Goal: Information Seeking & Learning: Learn about a topic

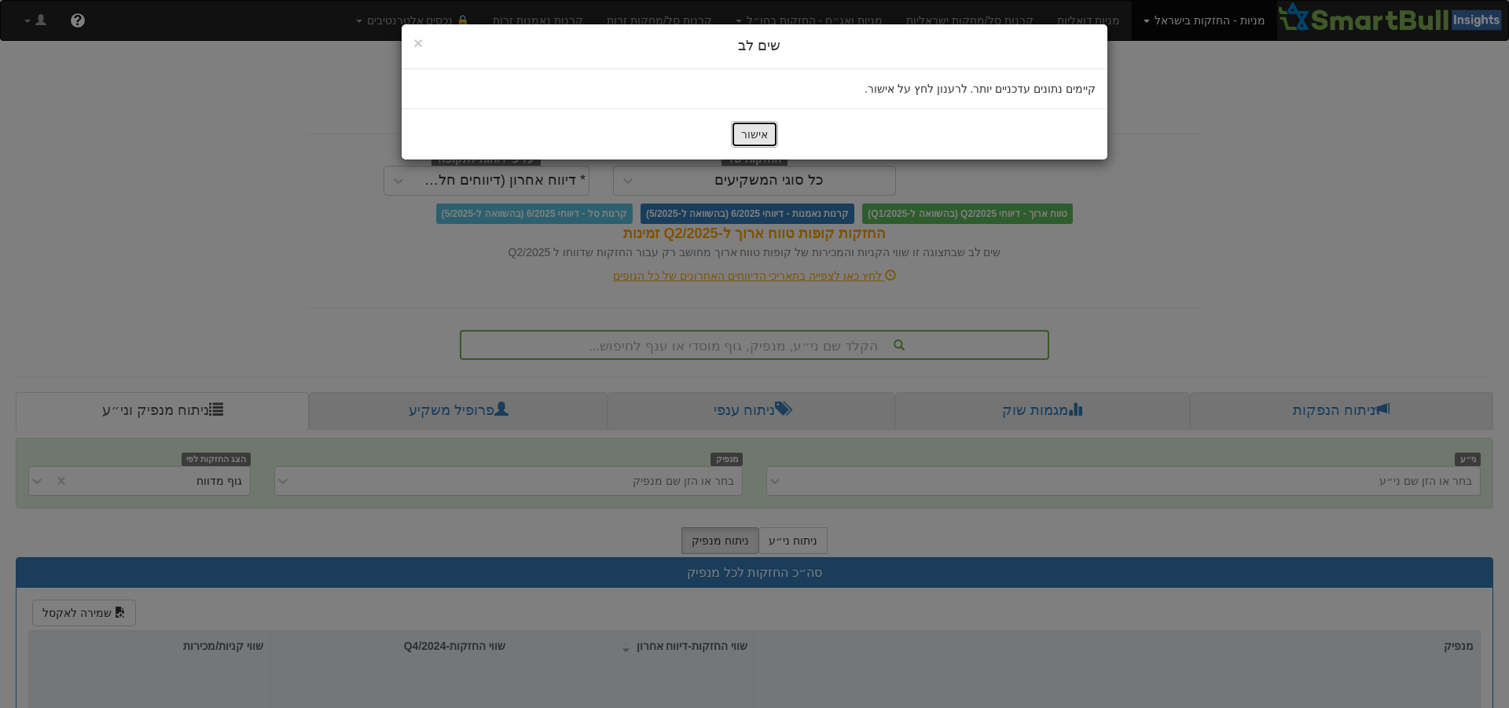
click at [757, 139] on button "אישור" at bounding box center [754, 134] width 47 height 27
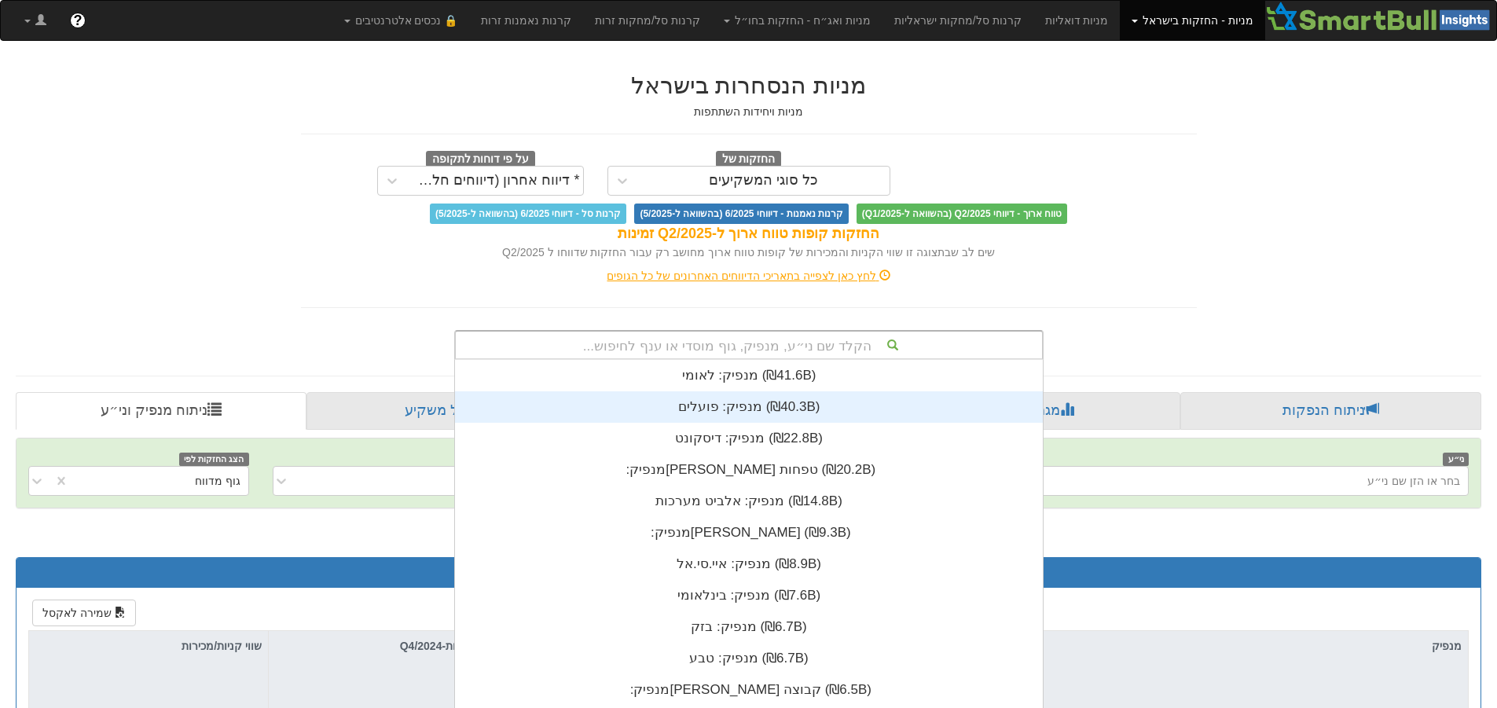
scroll to position [44, 0]
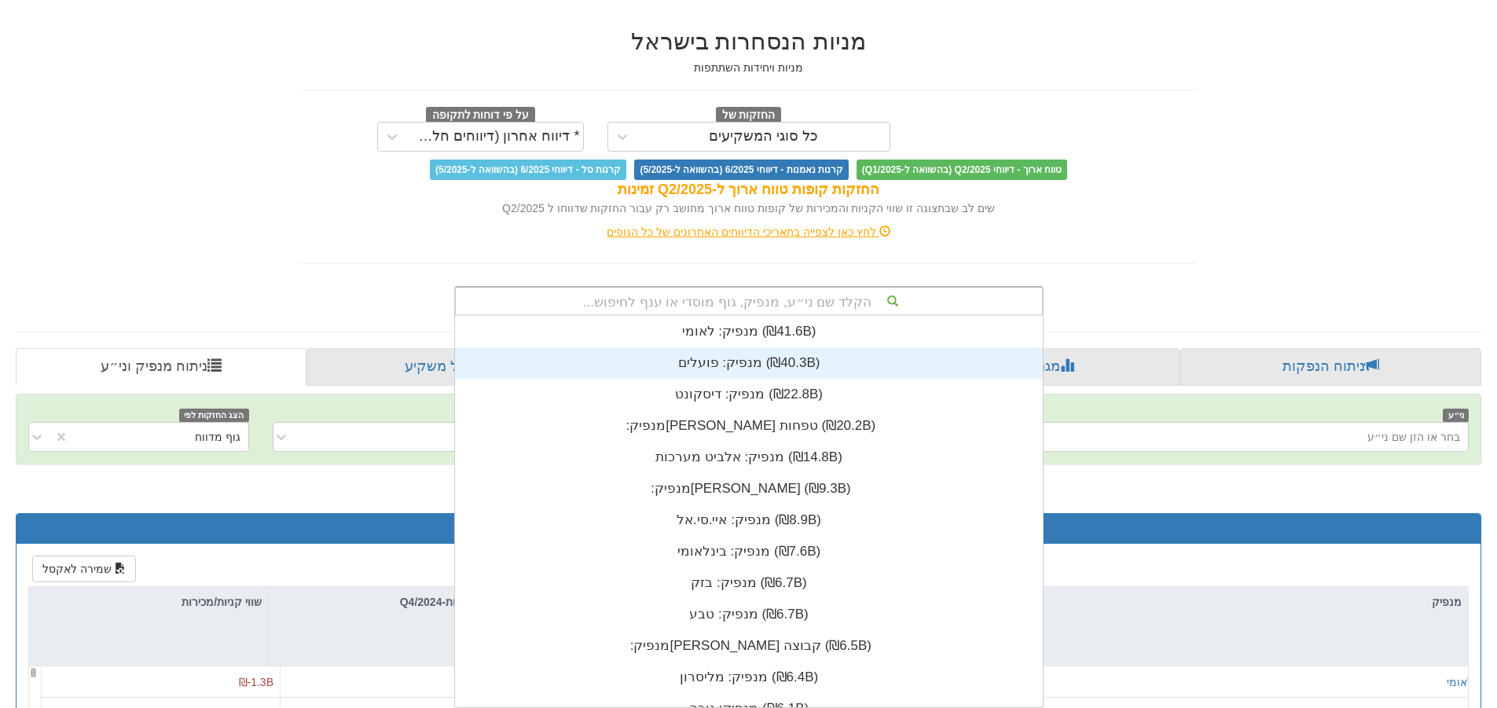
click at [882, 316] on div "הקלד שם ני״ע, מנפיק, גוף מוסדי או ענף לחיפוש... מנפיק: ‏לאומי ‎(₪41.6B)‎ מנפיק:…" at bounding box center [748, 301] width 589 height 30
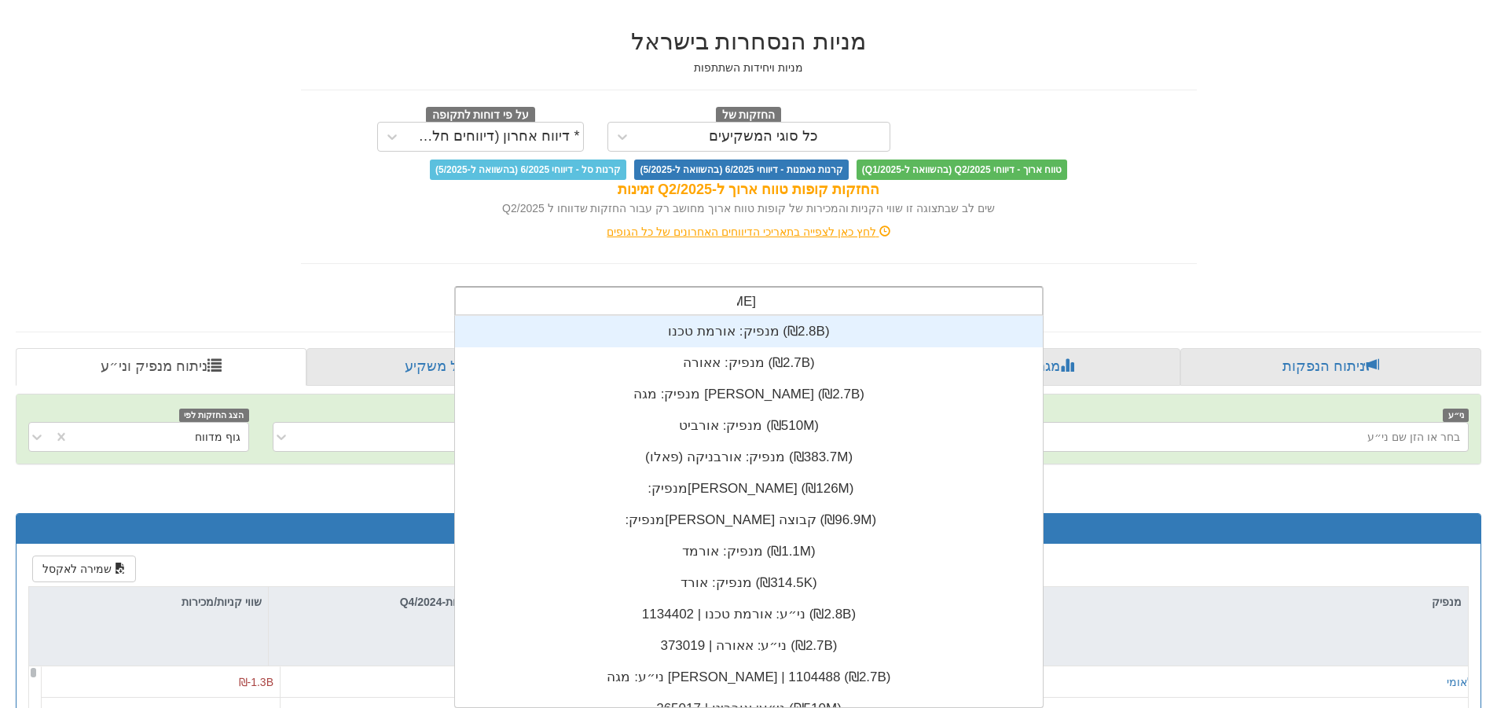
scroll to position [63, 0]
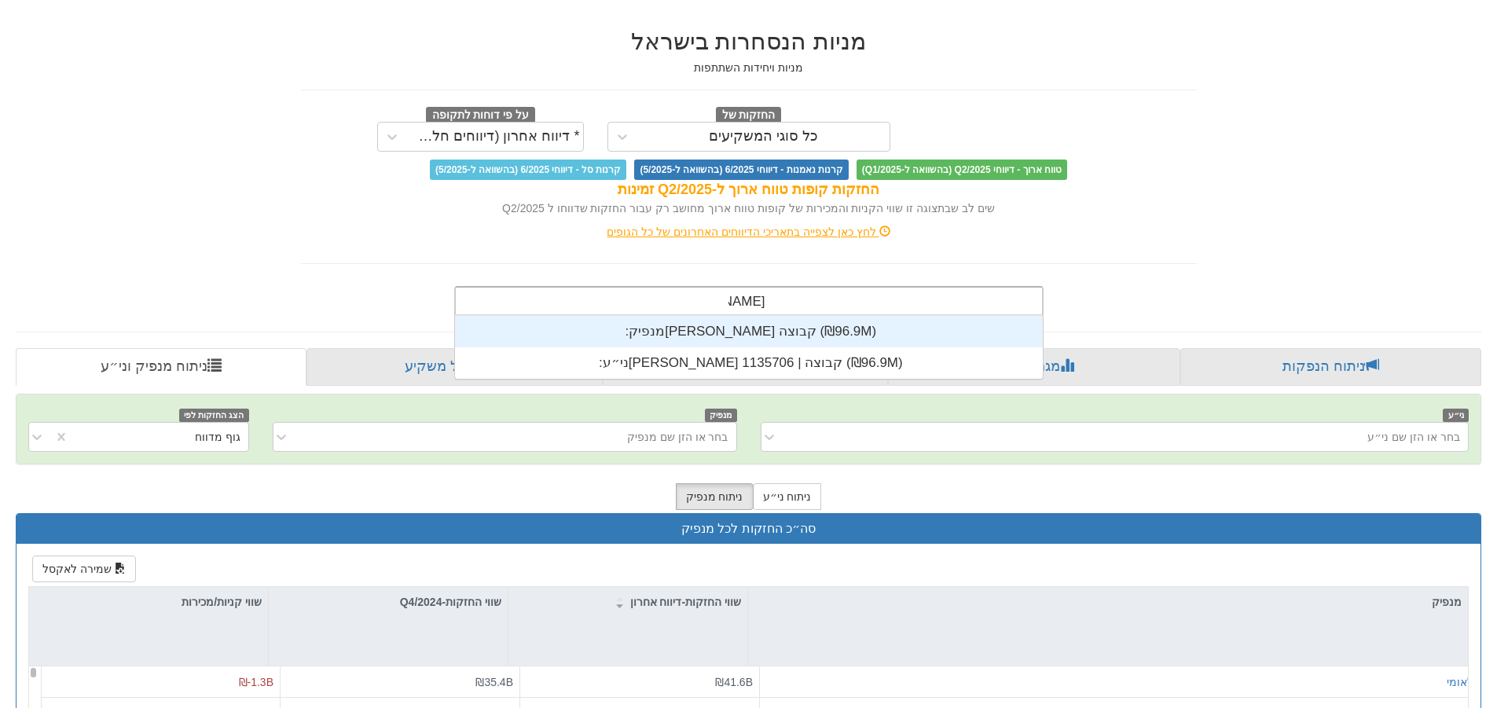
type input "[PERSON_NAME]"
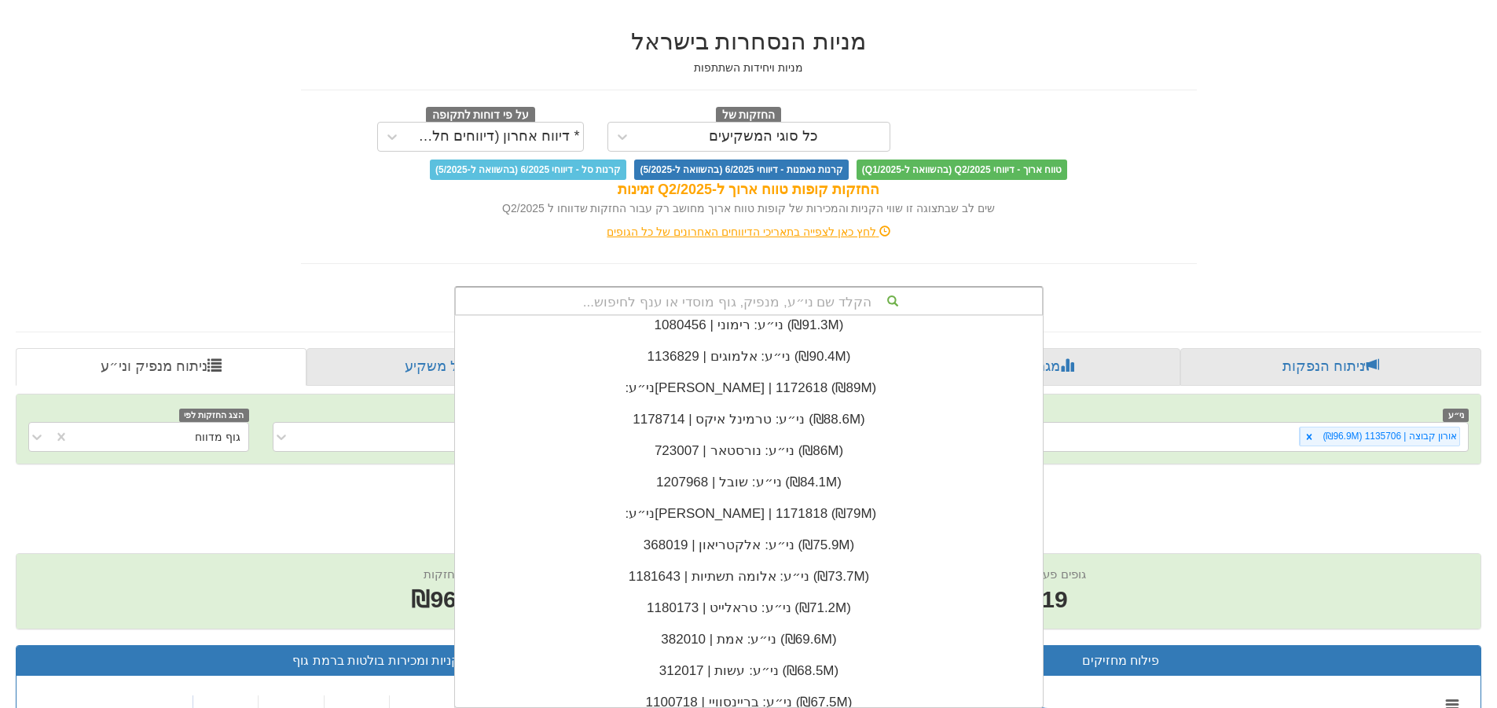
scroll to position [22850, 0]
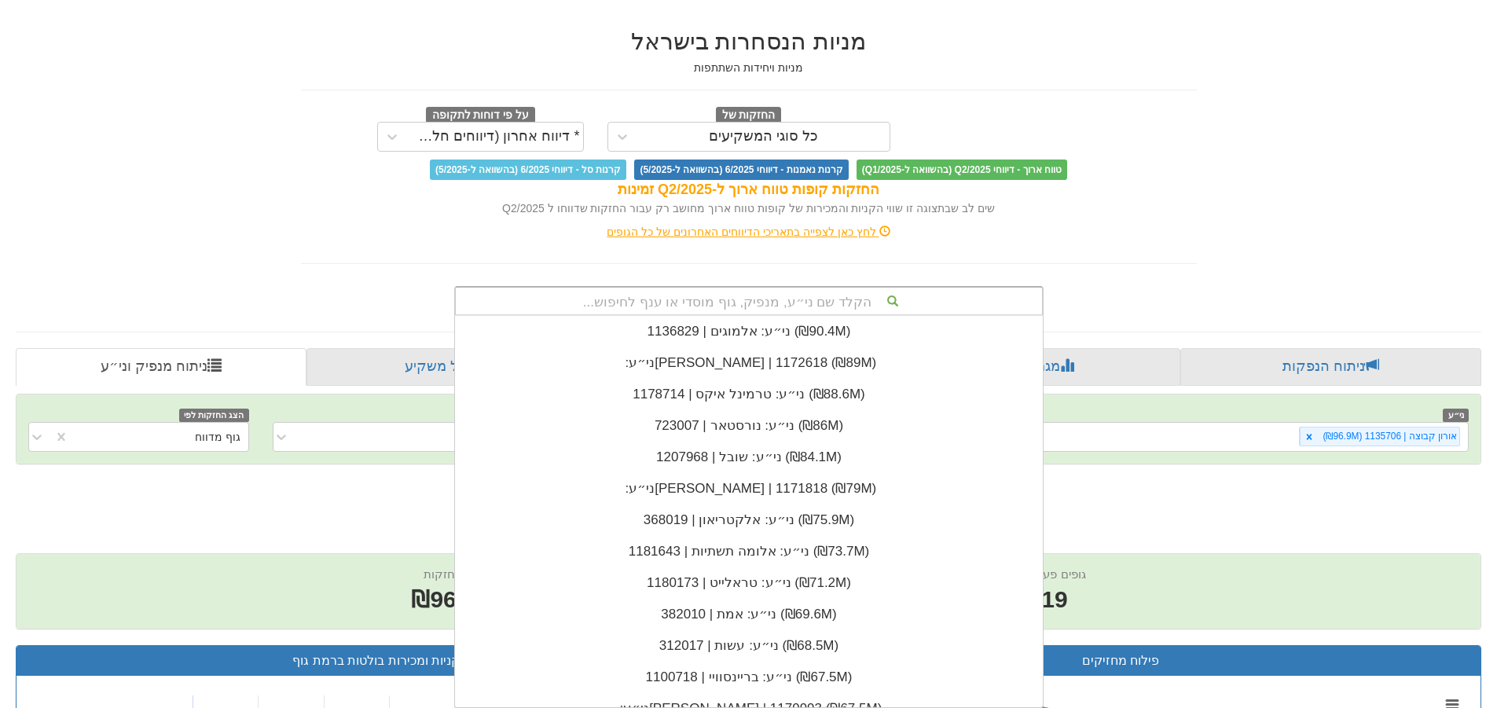
click at [1363, 505] on h2 "[PERSON_NAME] קבוצה | 1135706 - ניתוח ני״ע" at bounding box center [748, 493] width 1465 height 26
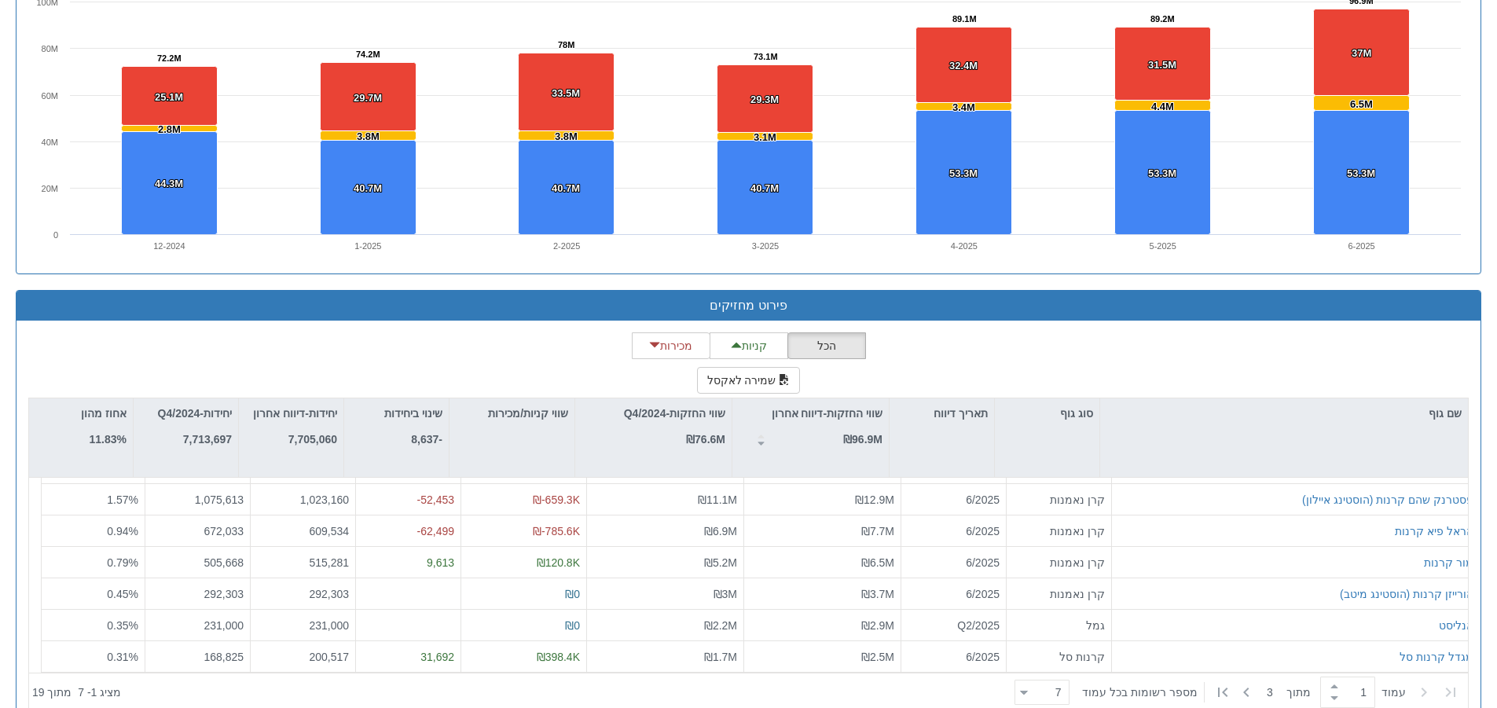
scroll to position [1206, 0]
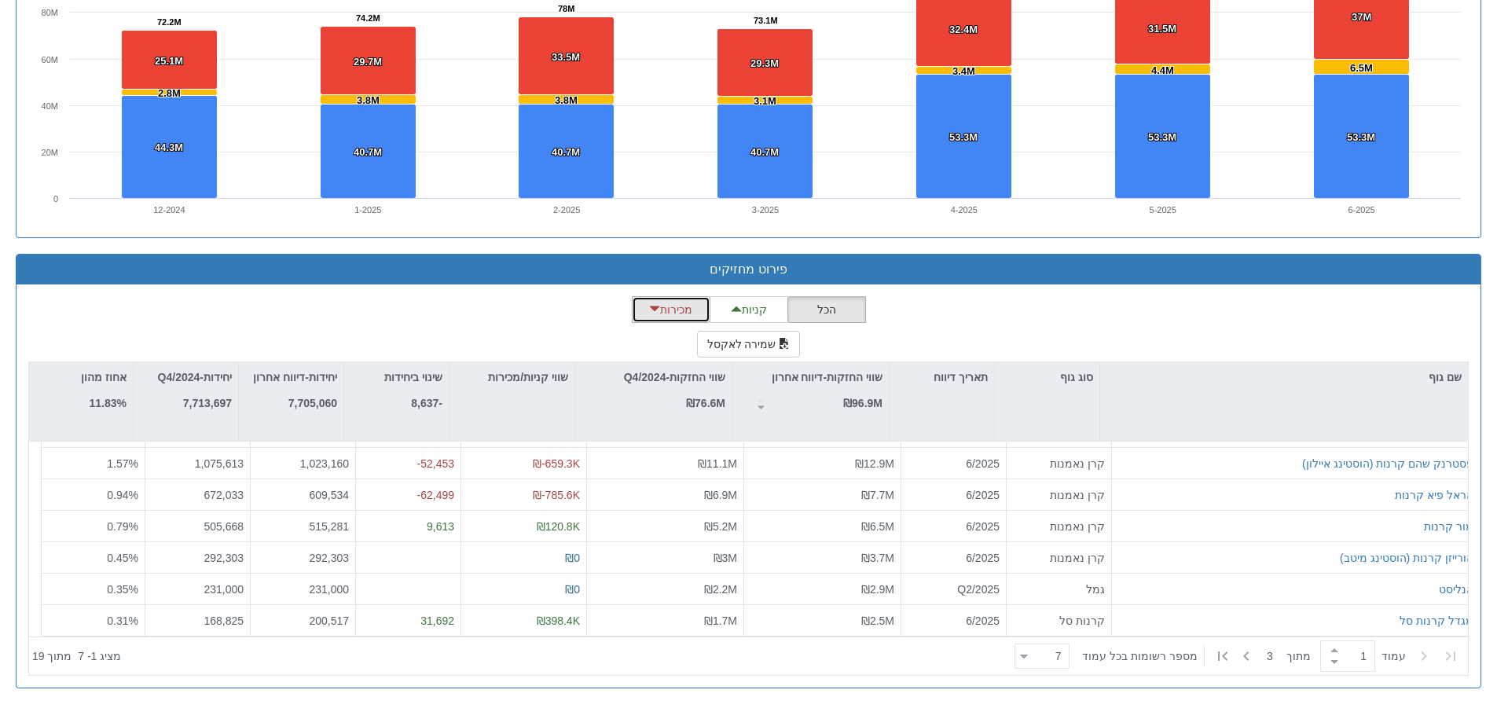
click at [691, 317] on button "מכירות" at bounding box center [671, 309] width 79 height 27
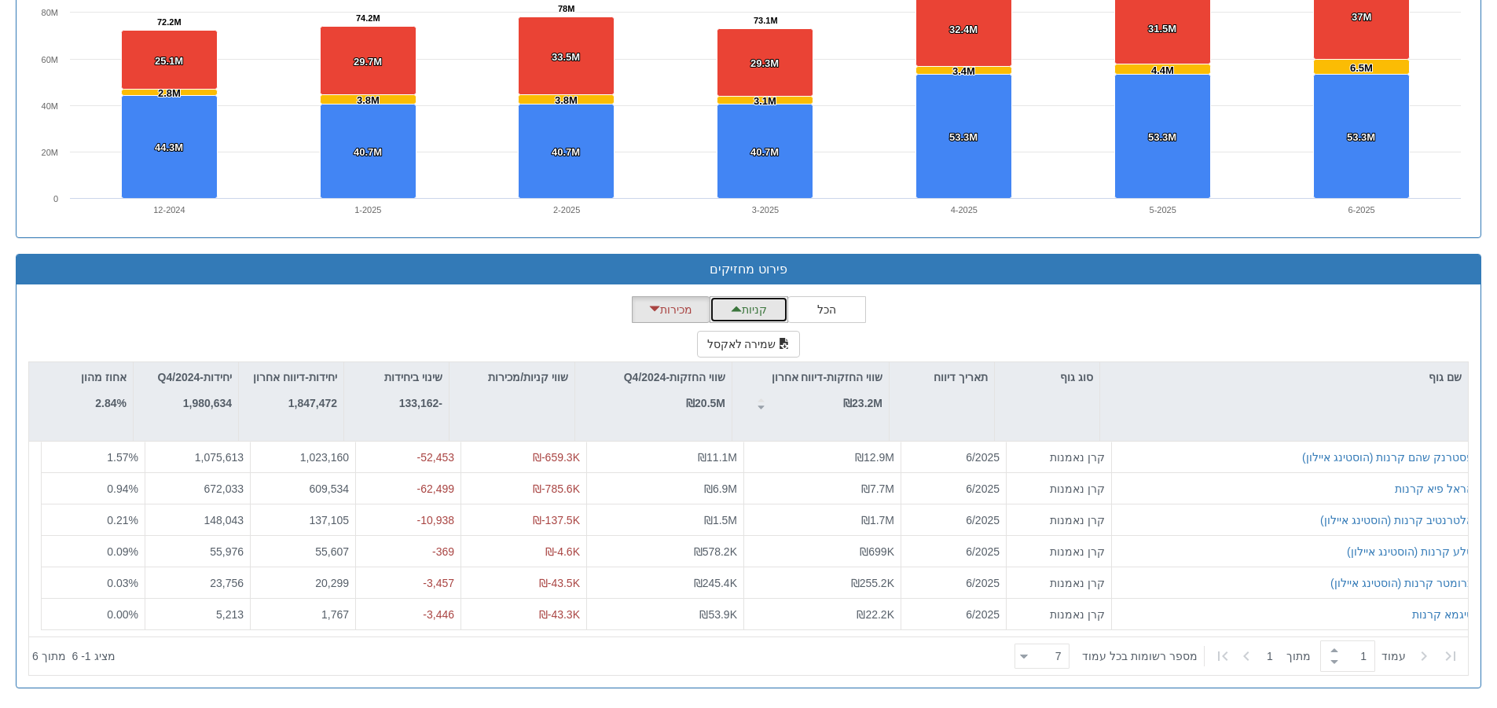
click at [749, 314] on button "קניות" at bounding box center [749, 309] width 79 height 27
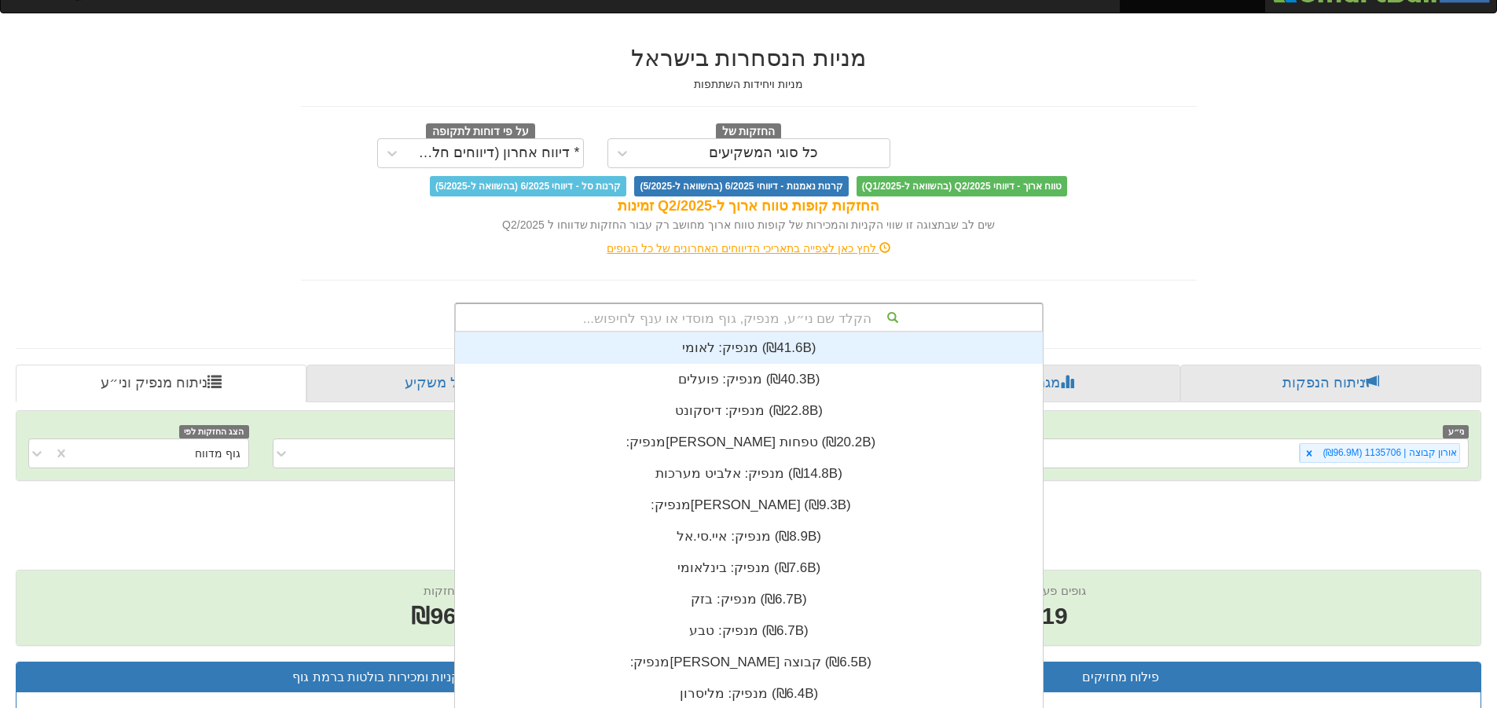
scroll to position [44, 0]
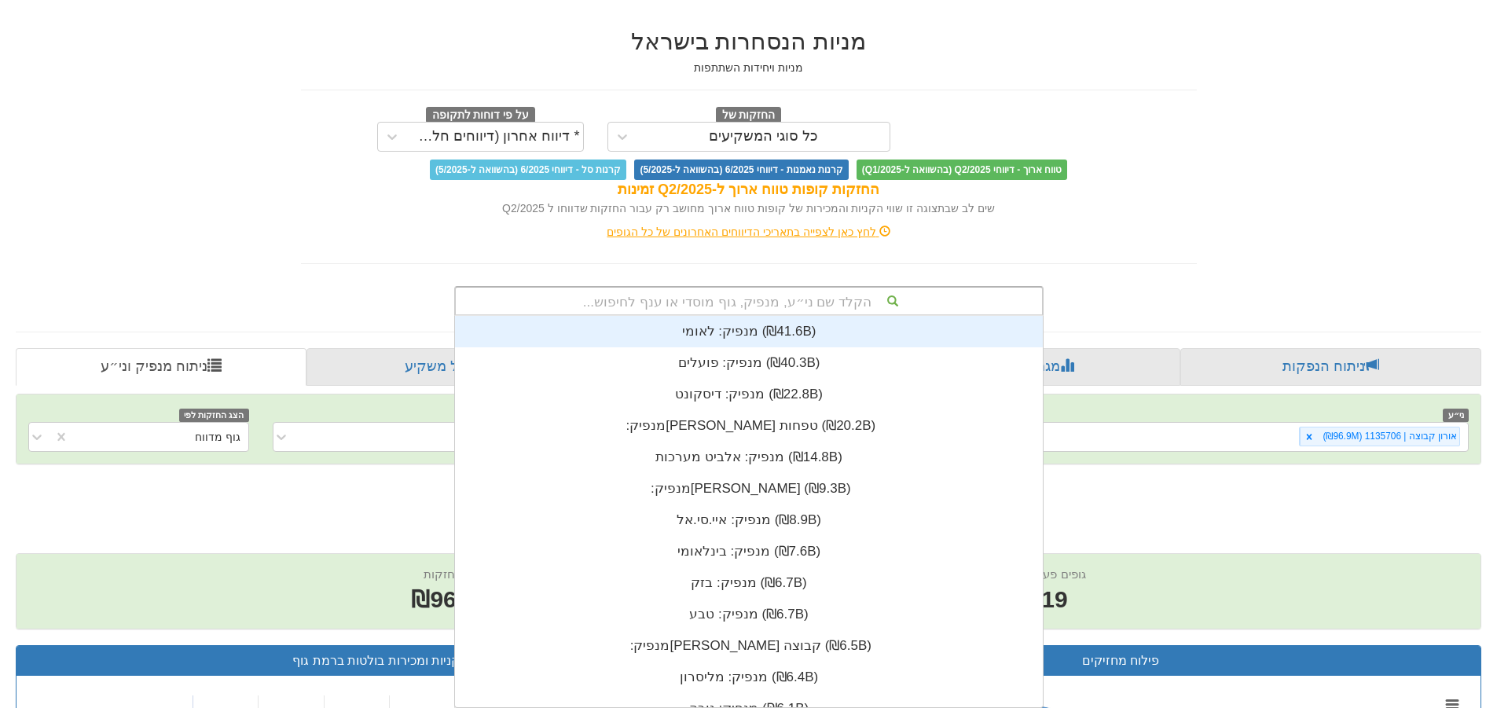
click at [845, 316] on div "הקלד שם ני״ע, מנפיק, גוף מוסדי או ענף לחיפוש... מנפיק: ‏לאומי ‎(₪41.6B)‎ מנפיק:…" at bounding box center [748, 301] width 589 height 30
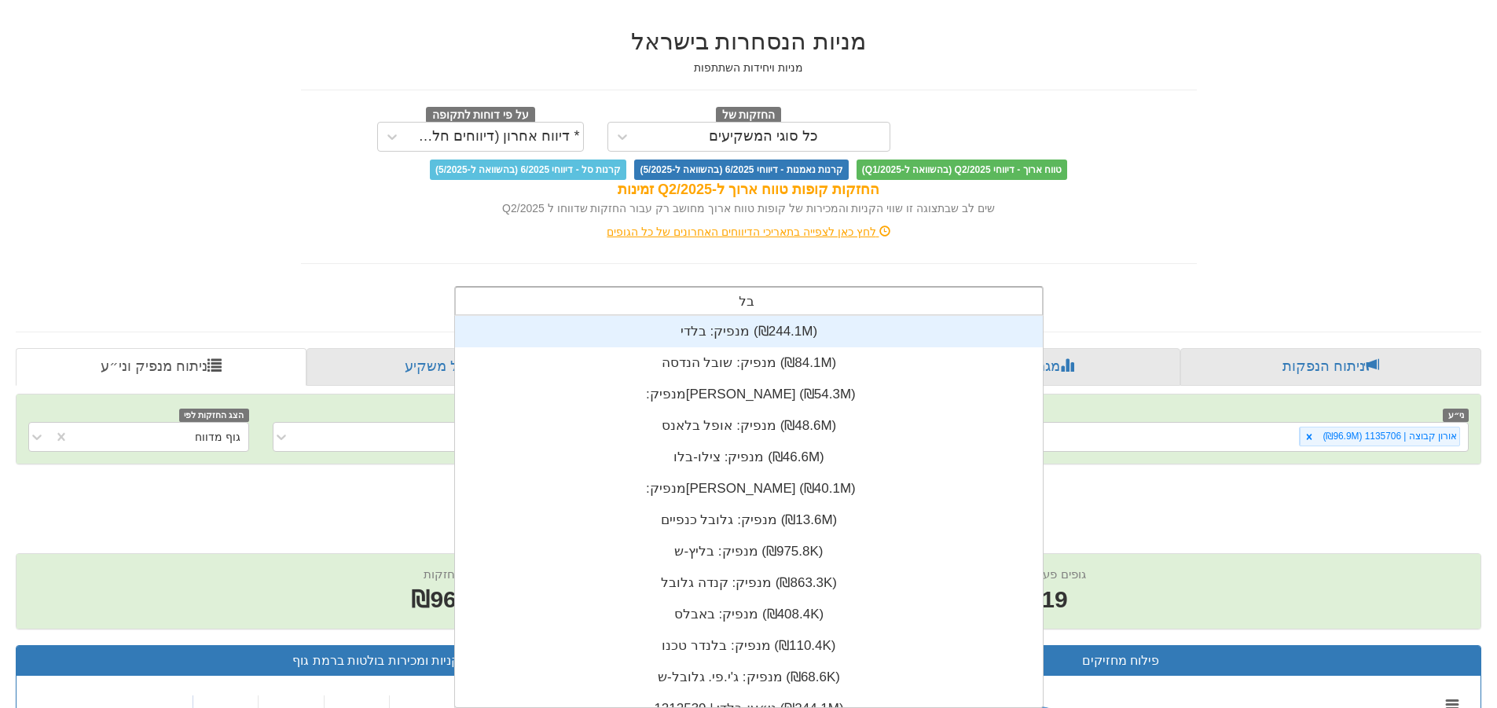
scroll to position [63, 0]
type input "בלדי"
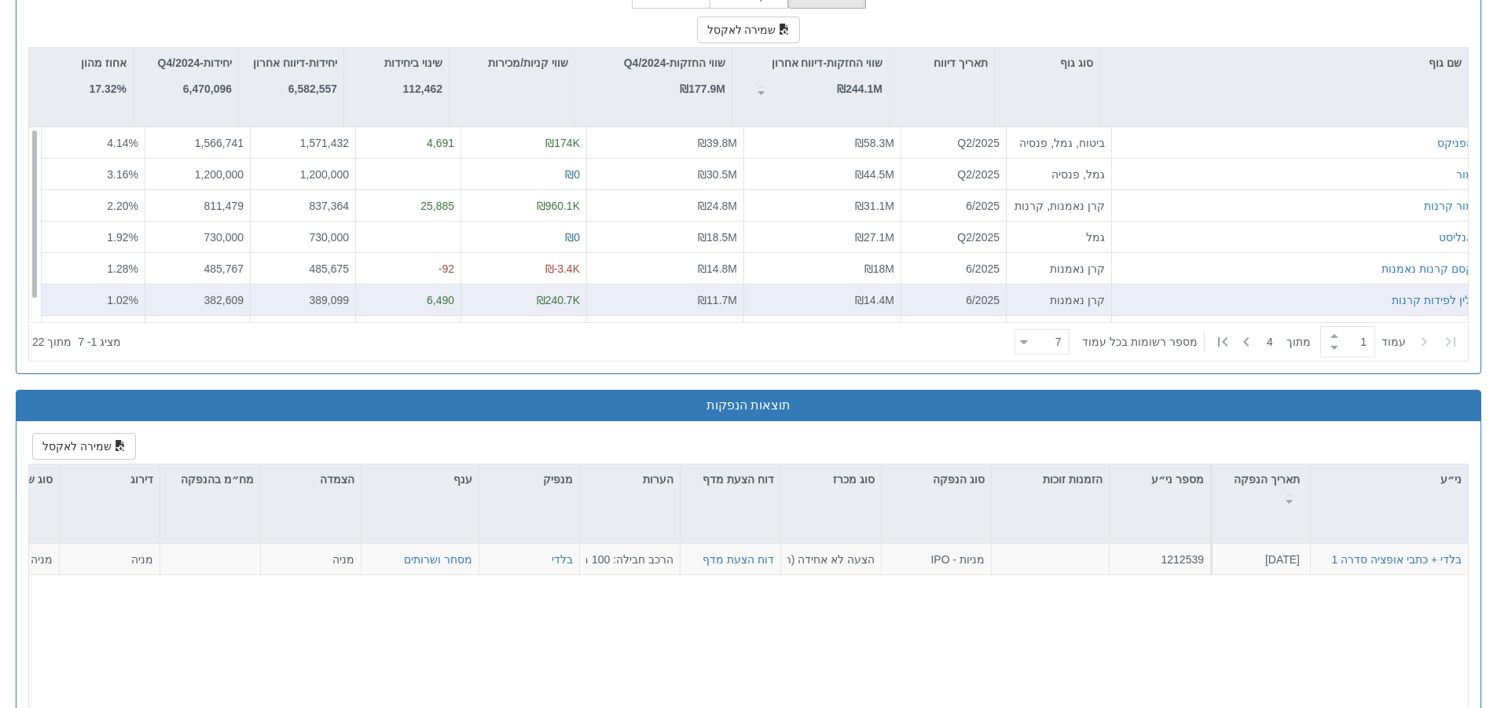
scroll to position [1493, 0]
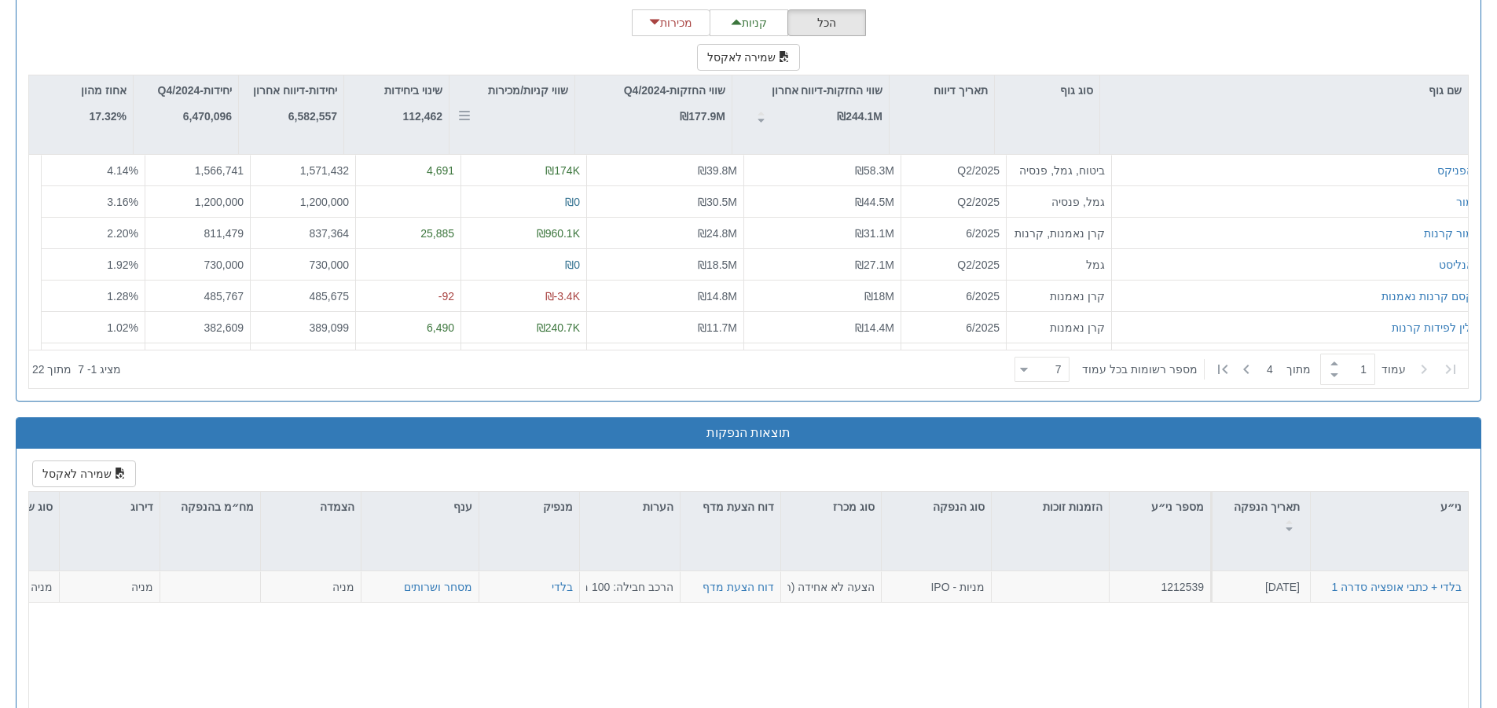
click at [541, 118] on div "שווי קניות/מכירות" at bounding box center [511, 114] width 125 height 79
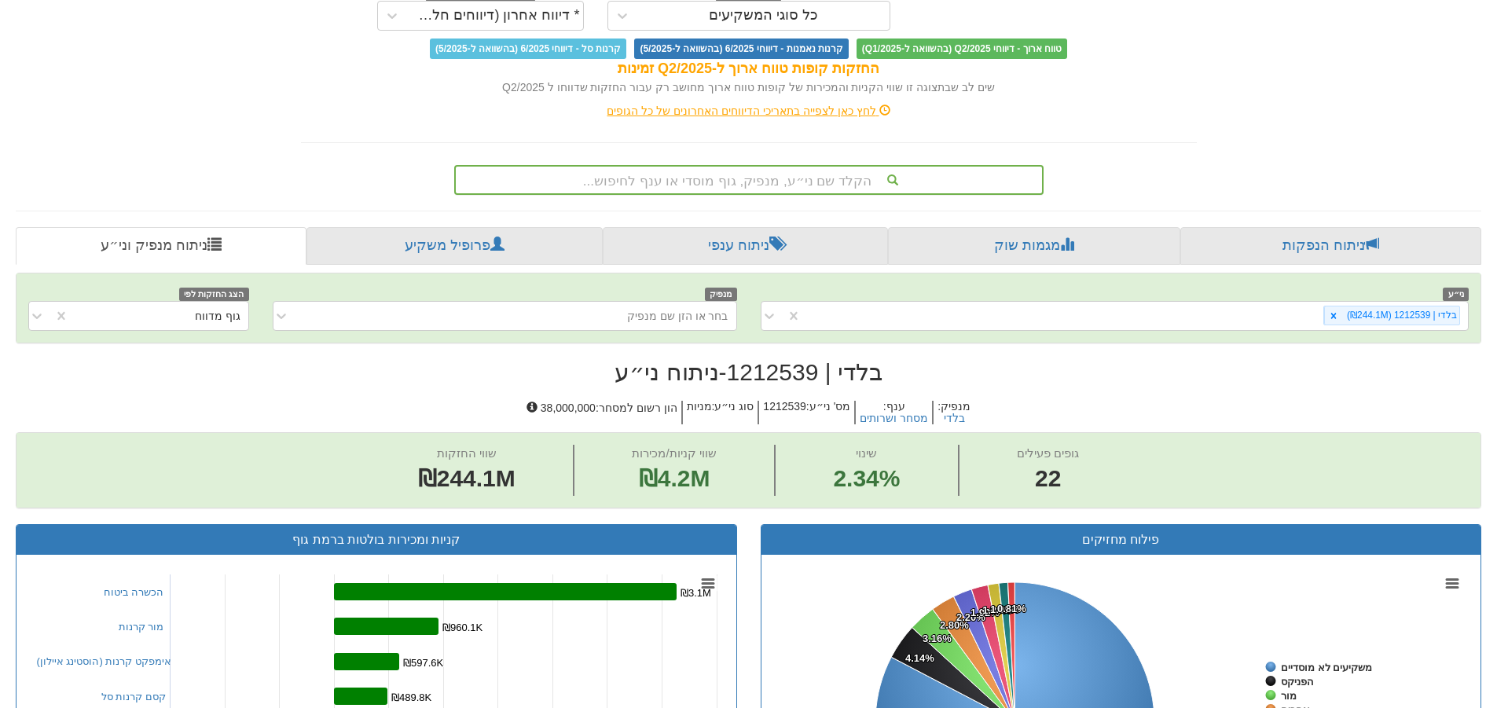
scroll to position [157, 0]
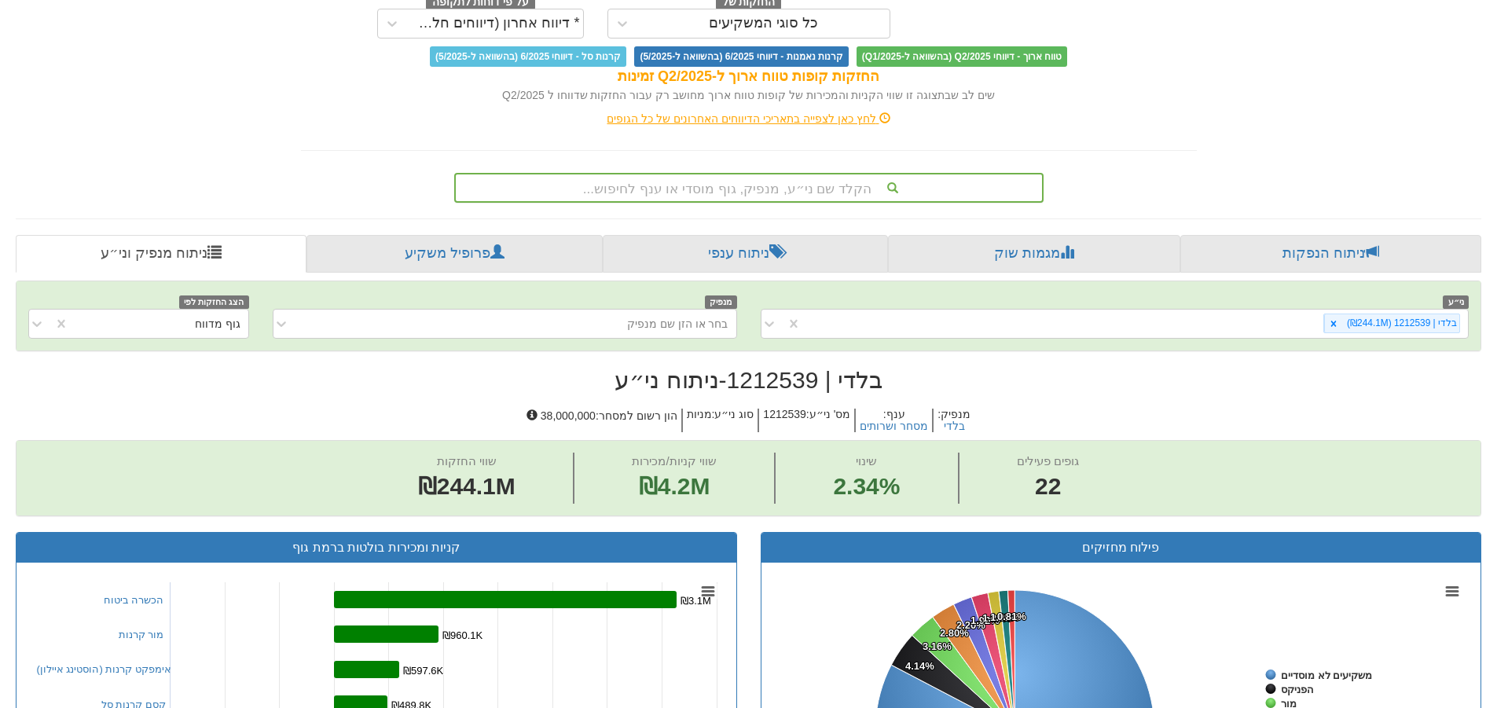
click at [794, 185] on div "הקלד שם ני״ע, מנפיק, גוף מוסדי או ענף לחיפוש..." at bounding box center [749, 187] width 586 height 27
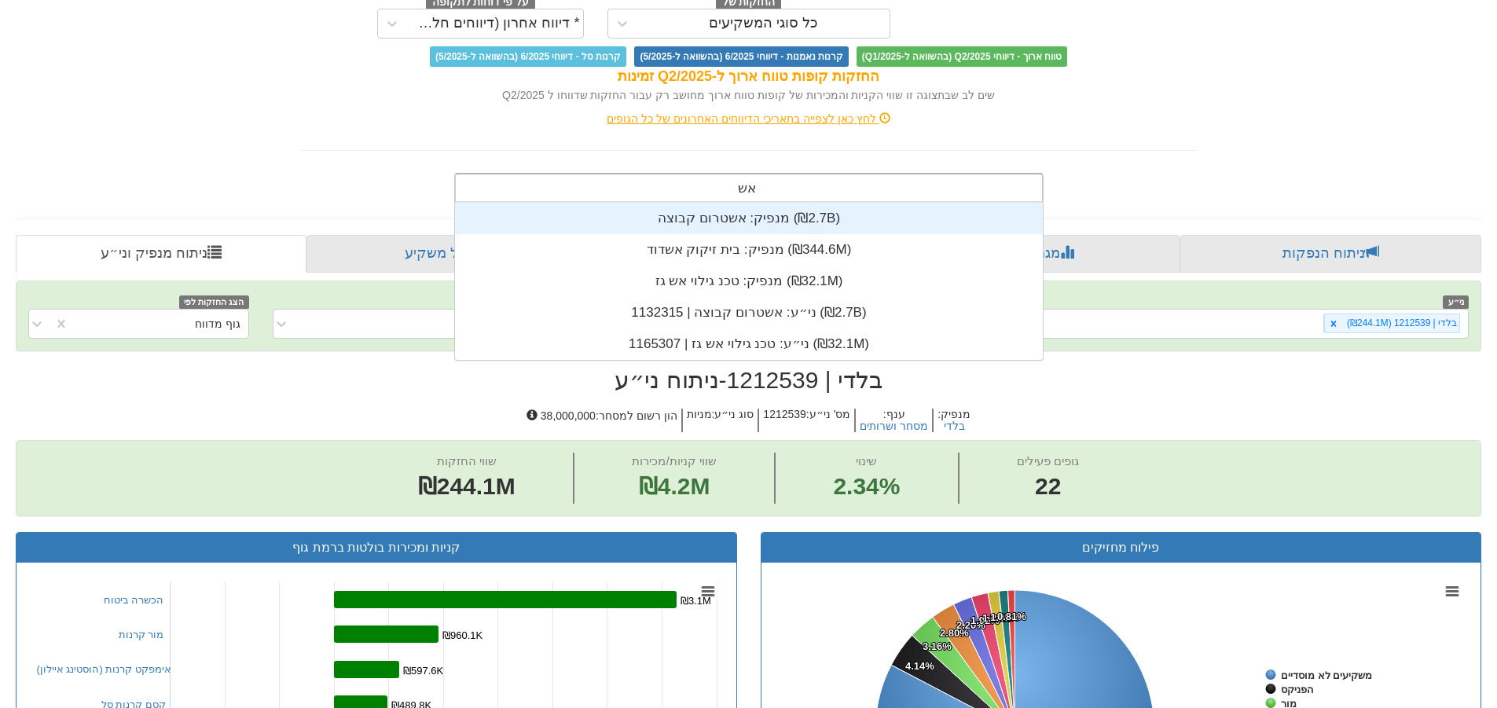
scroll to position [63, 0]
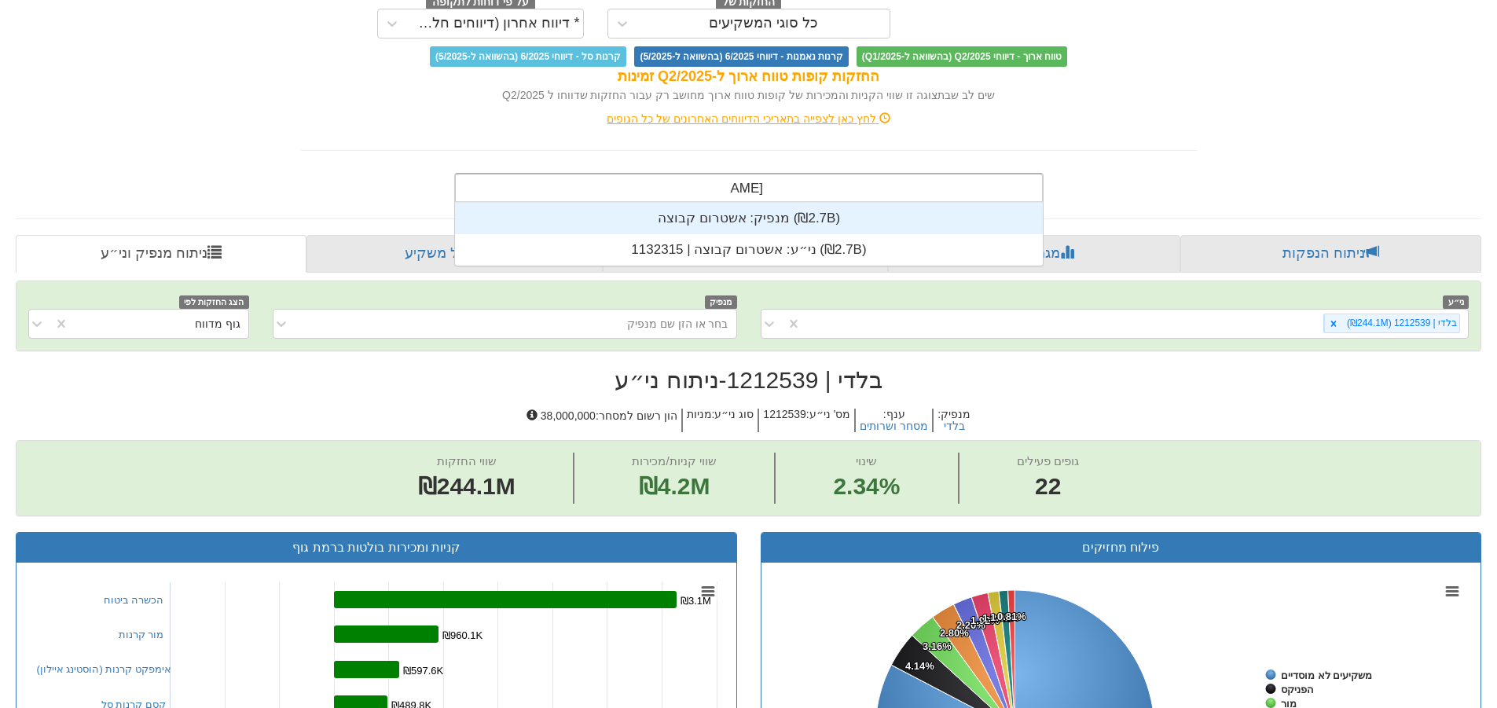
type input "אשטרו"
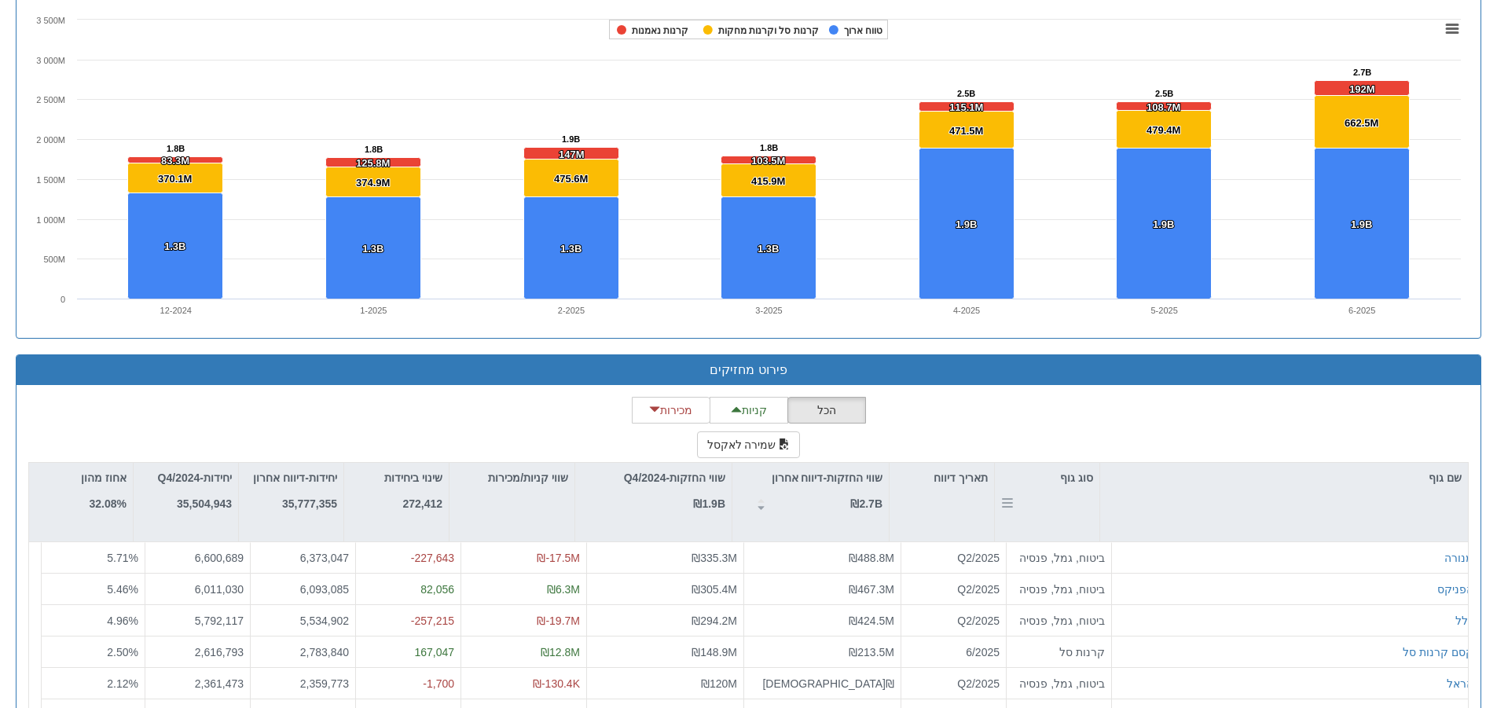
scroll to position [1414, 0]
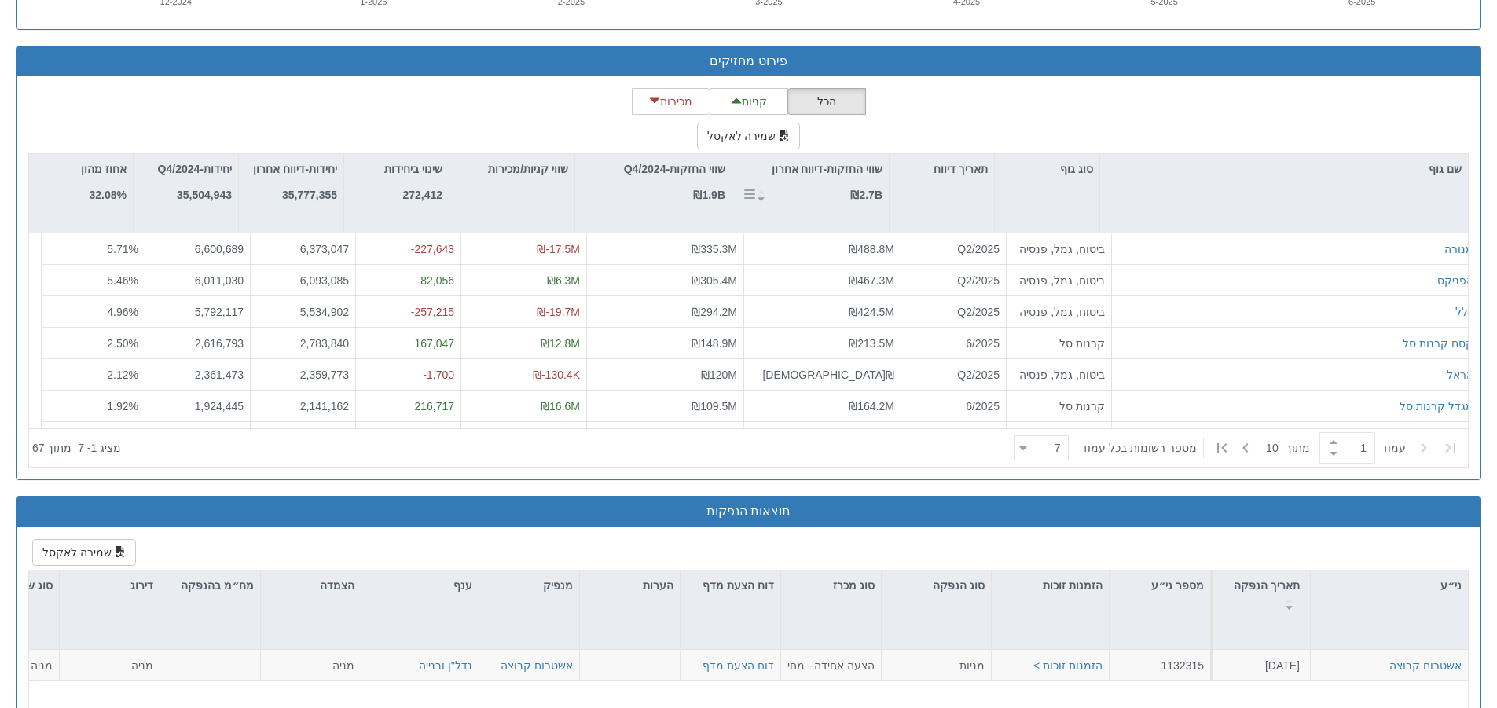
click at [864, 191] on strong "₪2.7B" at bounding box center [866, 195] width 32 height 13
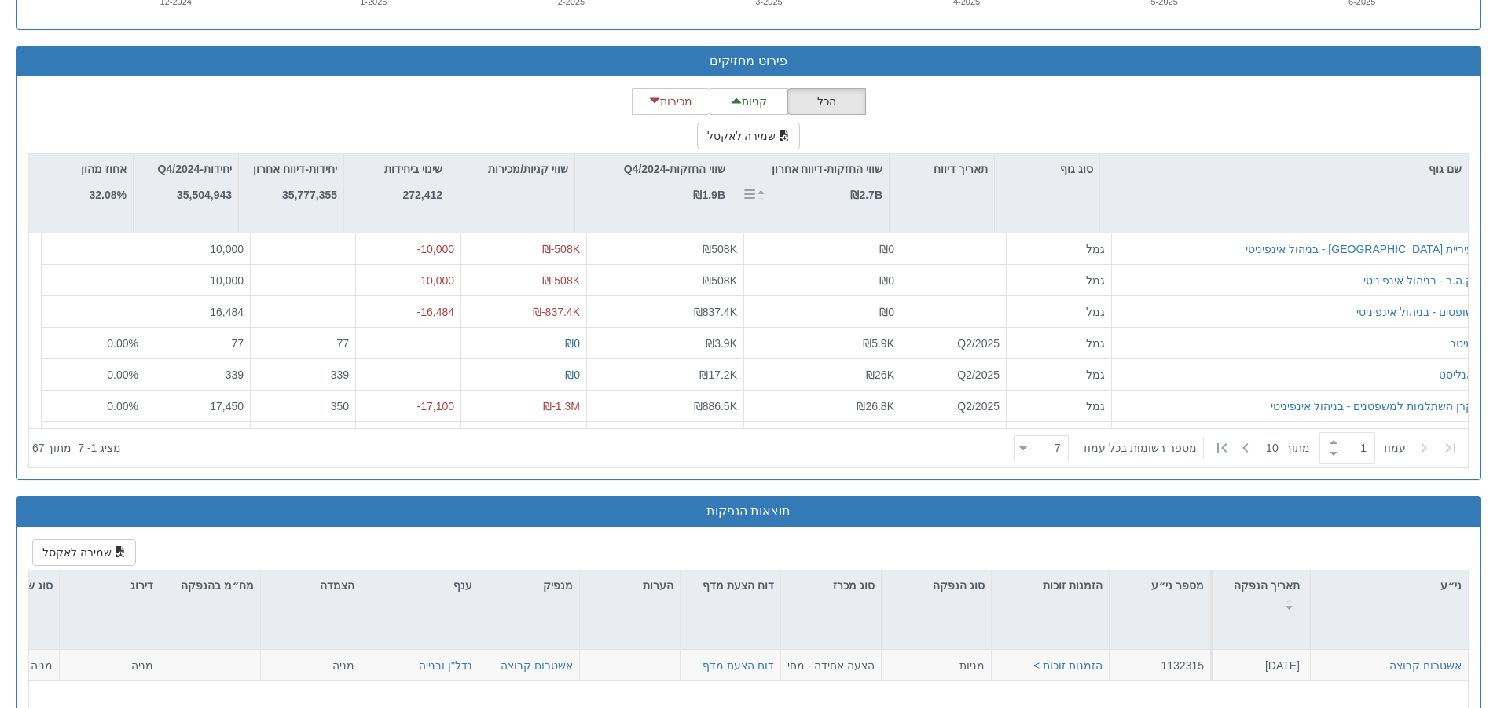
click at [864, 191] on strong "₪2.7B" at bounding box center [866, 195] width 32 height 13
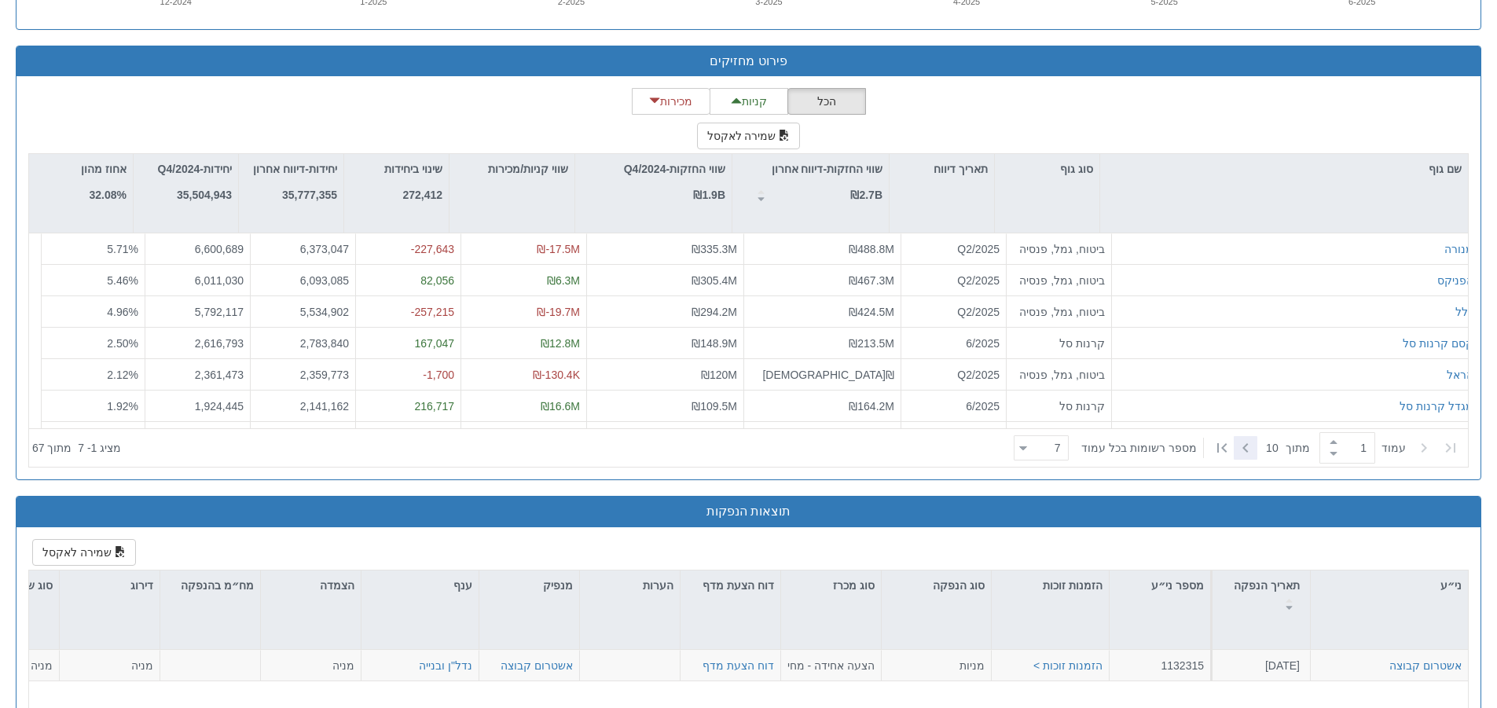
click at [1241, 449] on icon at bounding box center [1245, 447] width 19 height 19
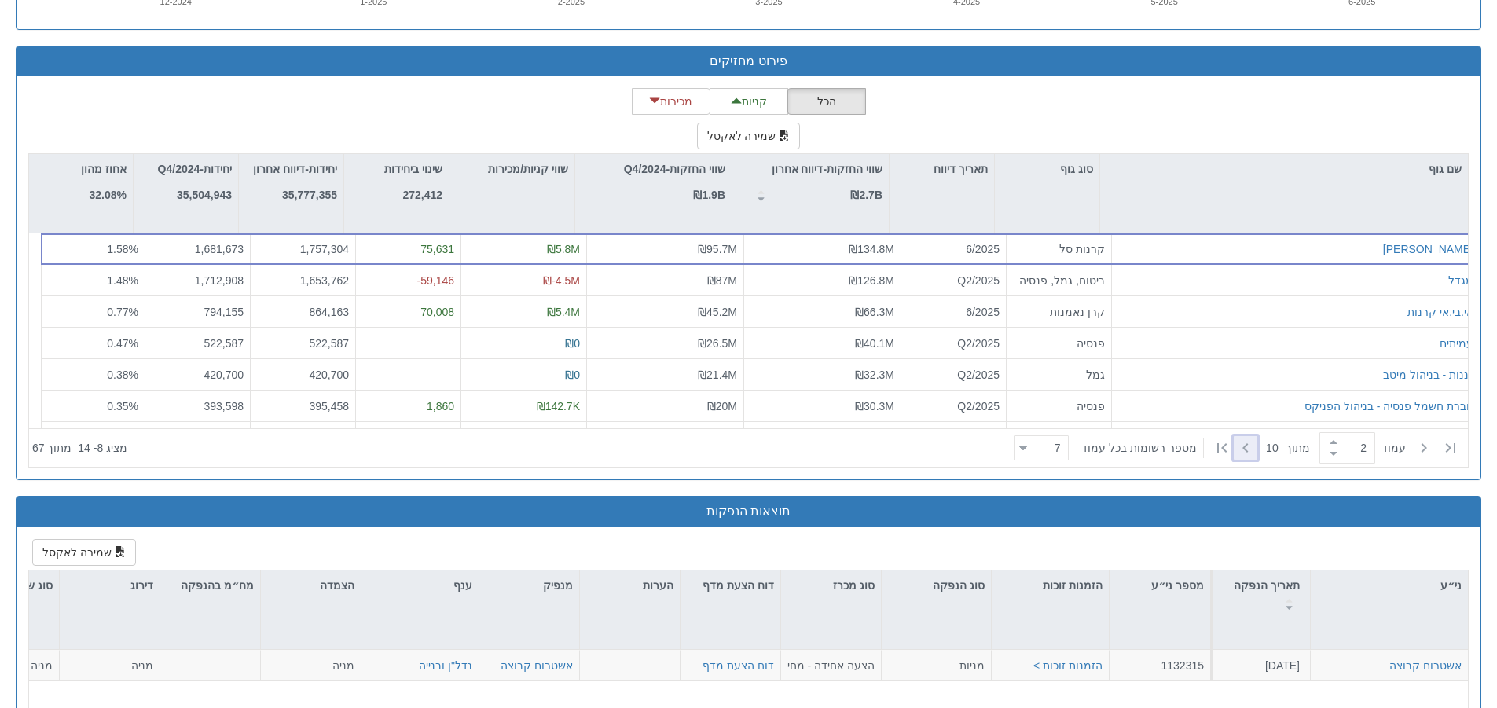
click at [1241, 449] on icon at bounding box center [1245, 447] width 19 height 19
click at [1448, 453] on icon at bounding box center [1450, 447] width 19 height 19
type input "1"
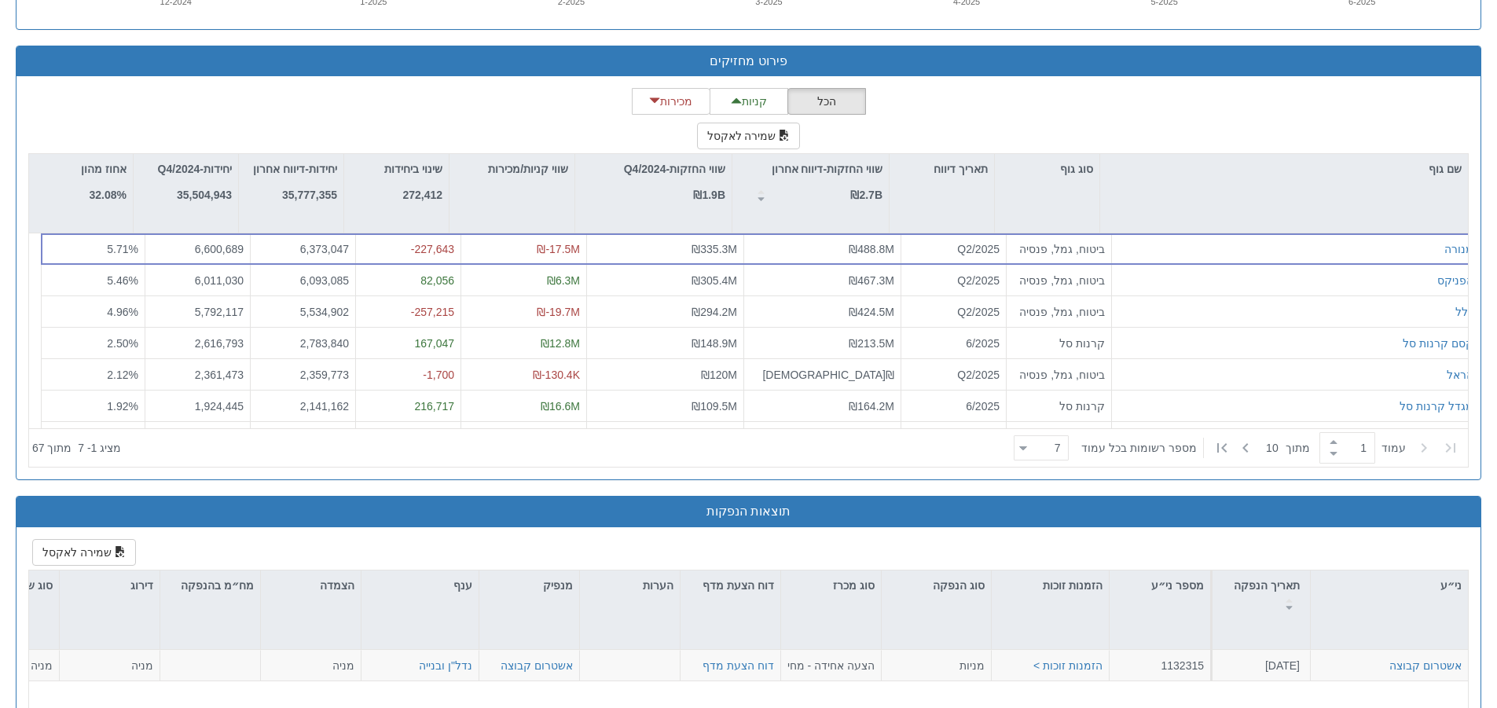
click at [1448, 453] on icon at bounding box center [1450, 447] width 19 height 19
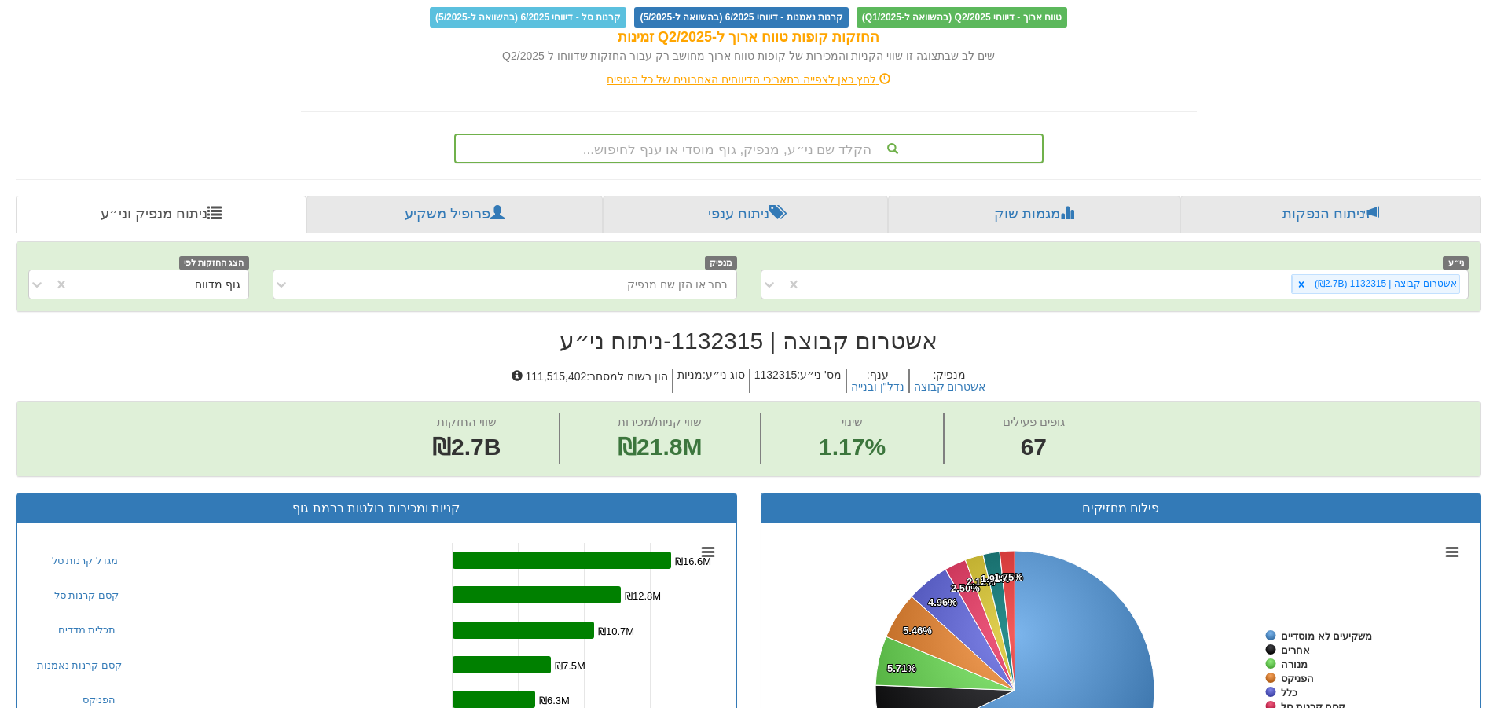
scroll to position [157, 0]
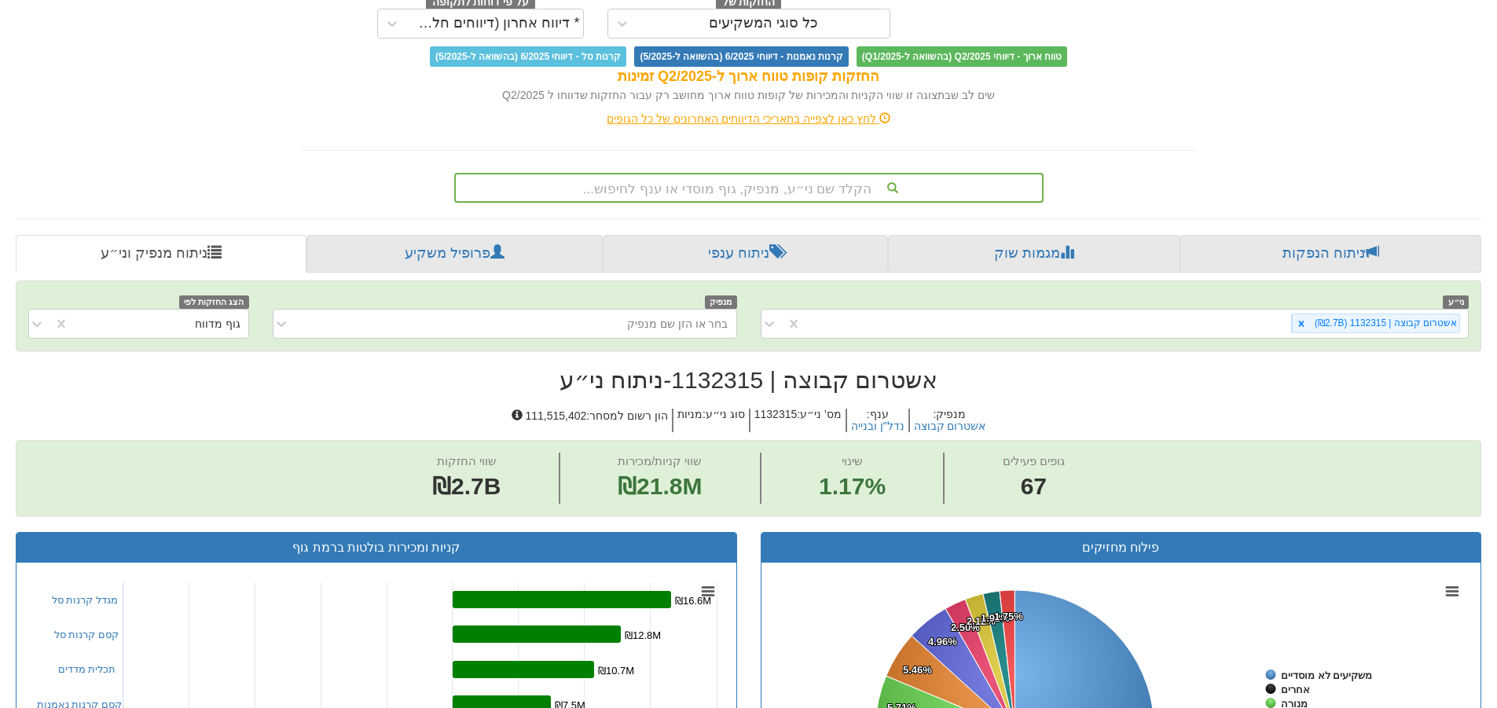
click at [794, 191] on div "הקלד שם ני״ע, מנפיק, גוף מוסדי או ענף לחיפוש..." at bounding box center [749, 187] width 586 height 27
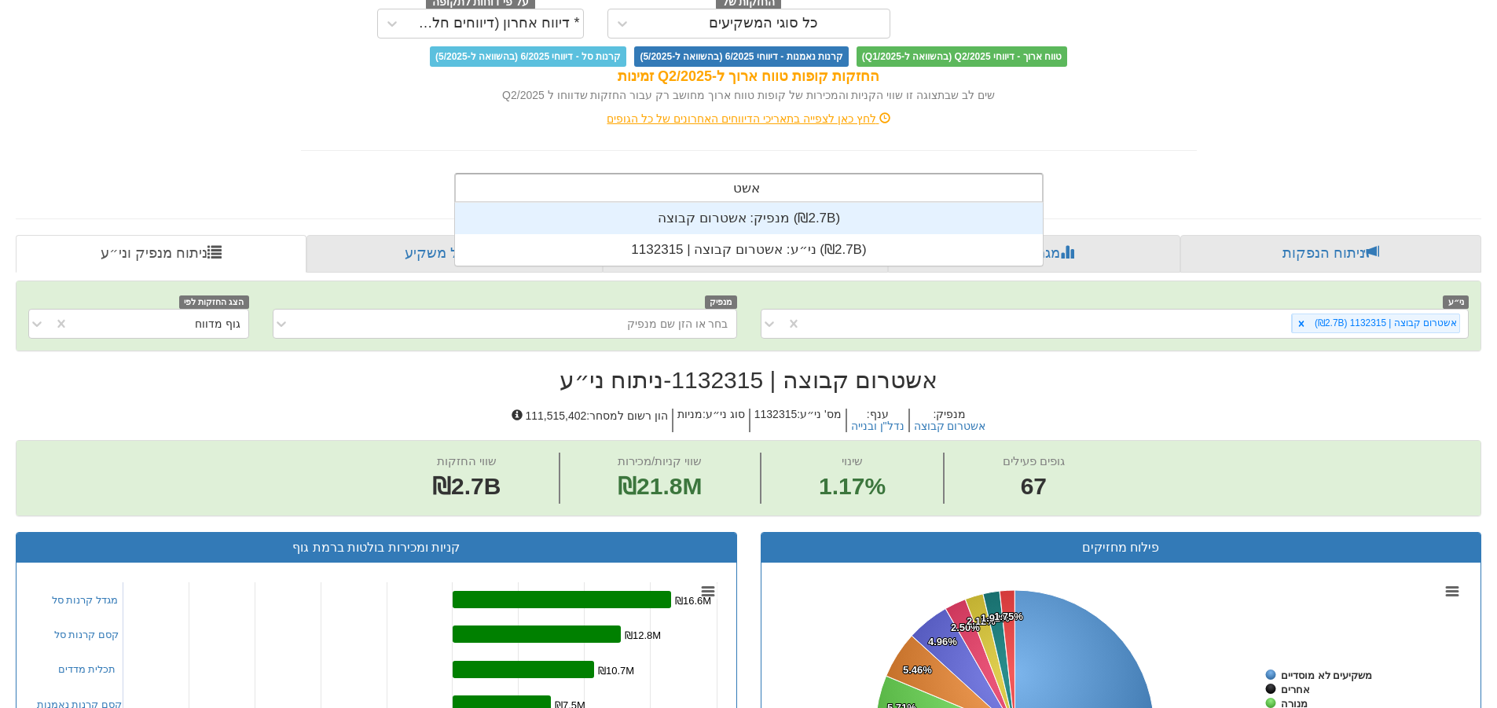
scroll to position [63, 0]
type input "[PERSON_NAME]"
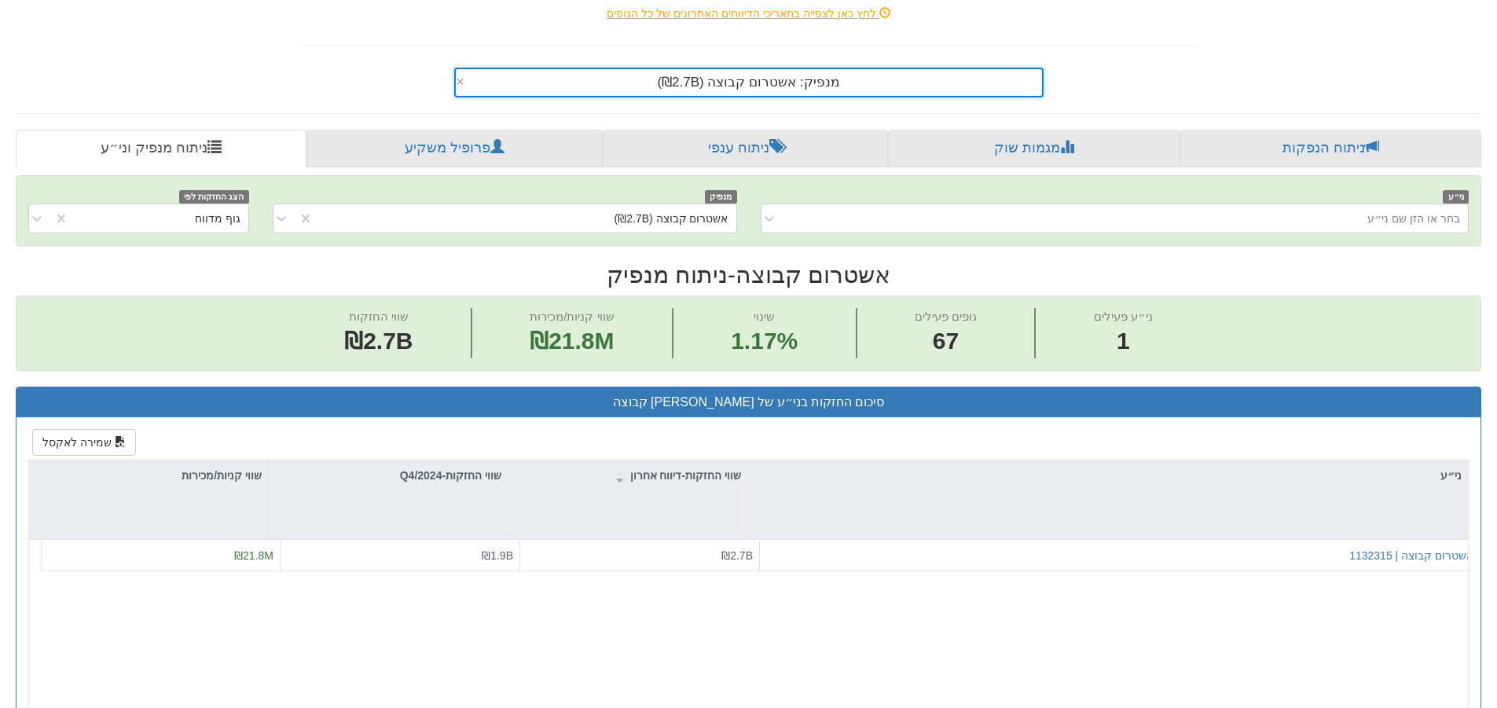
scroll to position [314, 0]
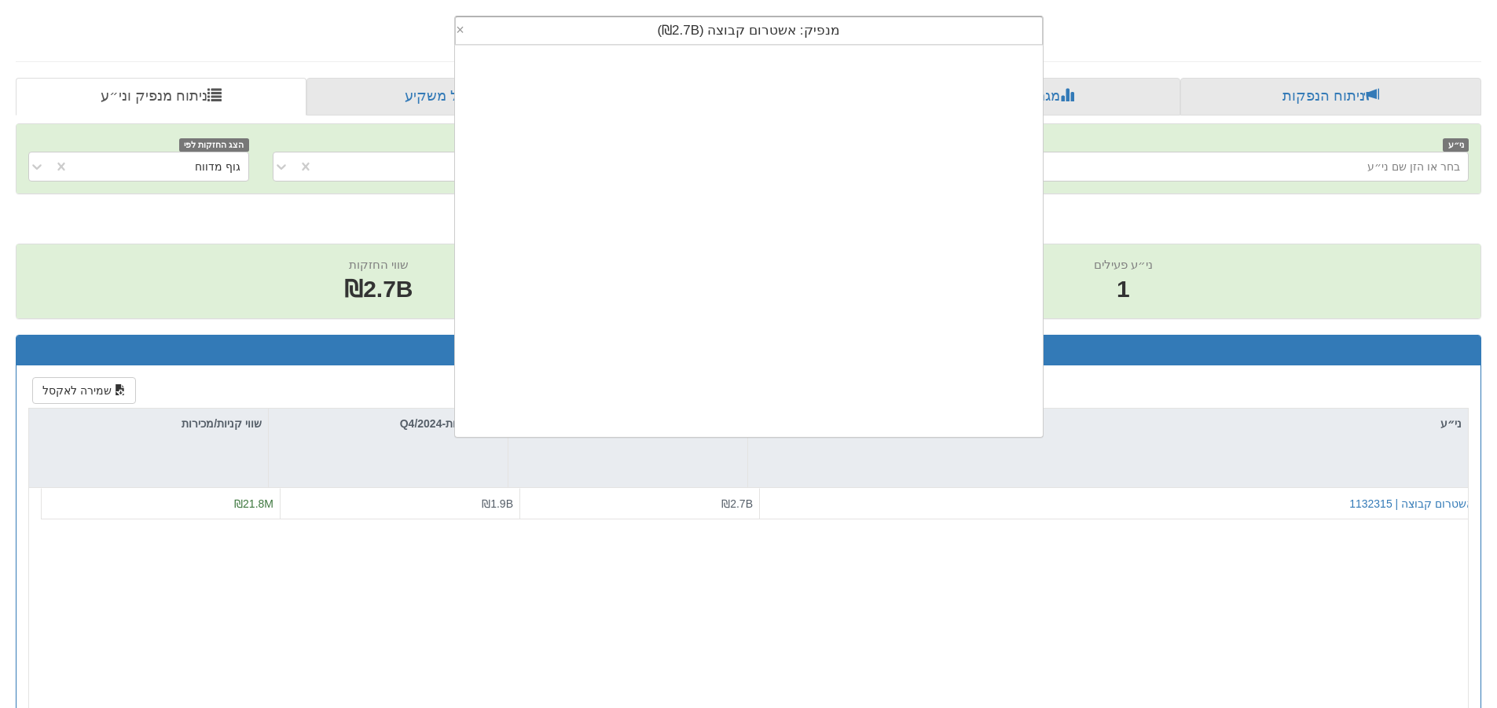
click at [878, 36] on div "מנפיק: ‏אשטרום קבוצה ‎(₪2.7B)‎" at bounding box center [749, 30] width 586 height 27
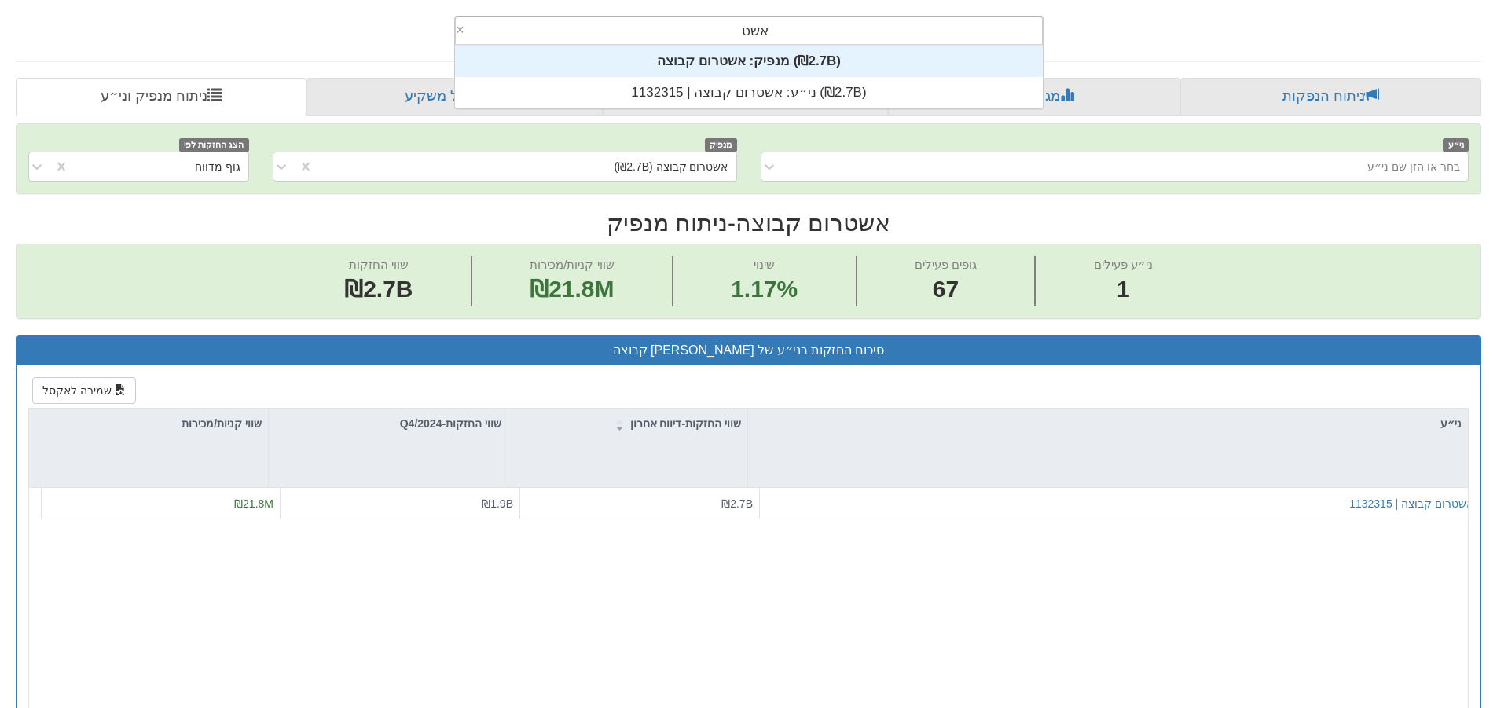
scroll to position [63, 0]
type input "[PERSON_NAME]"
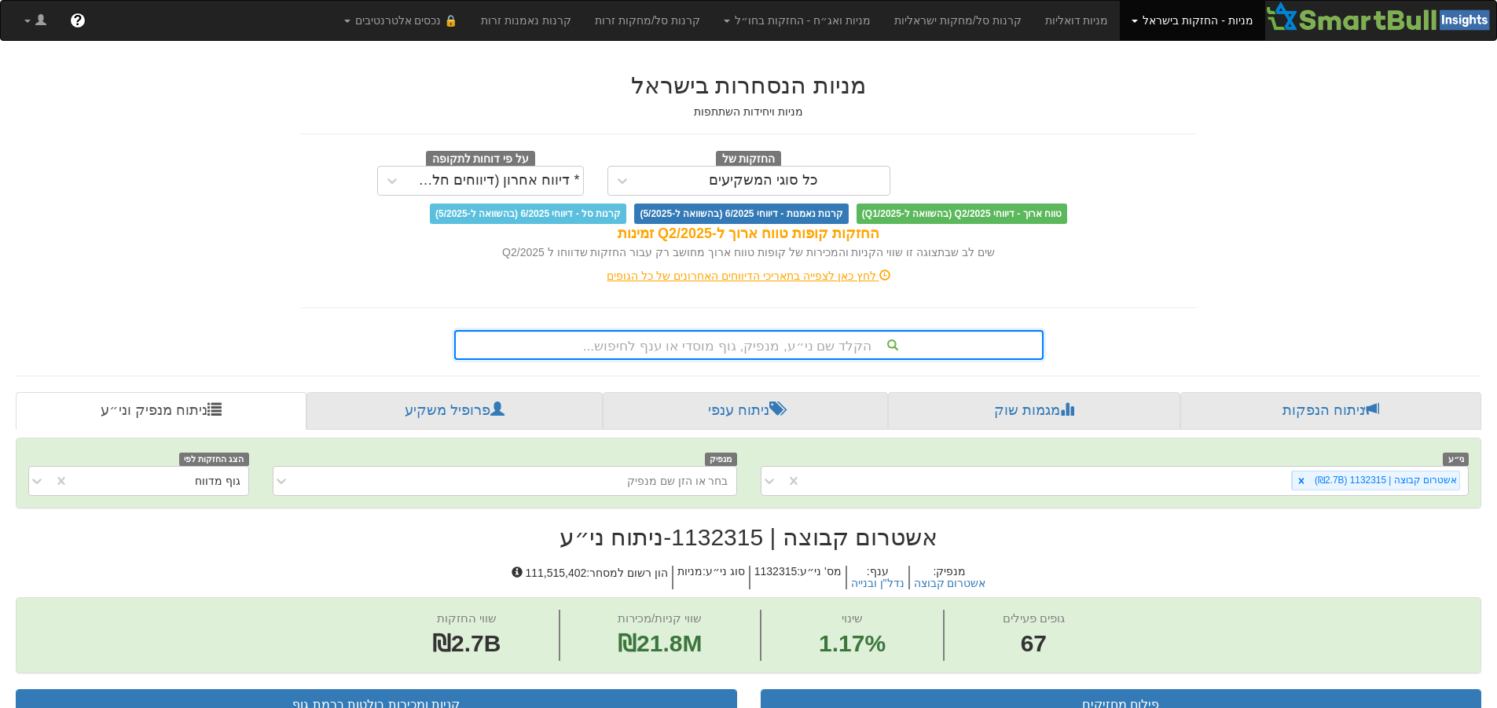
scroll to position [44, 0]
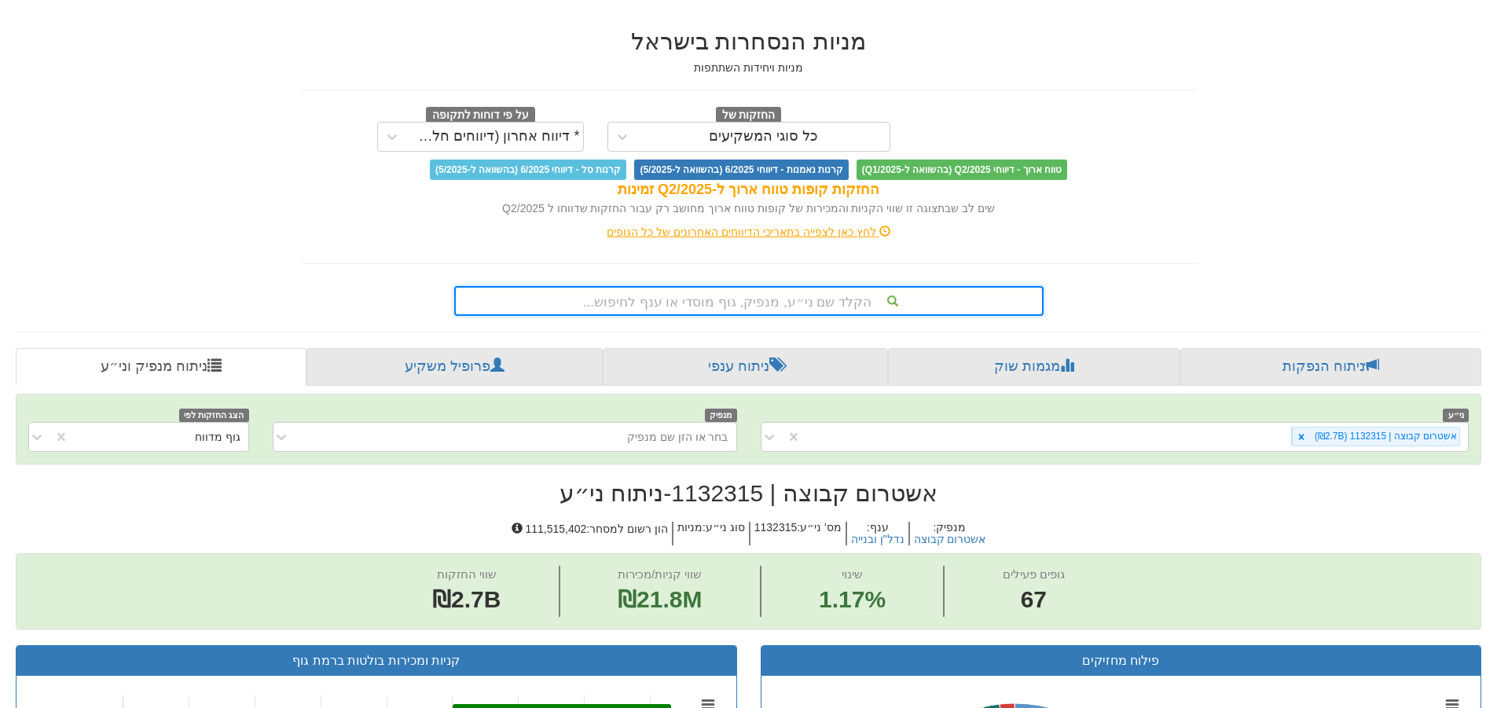
click at [893, 316] on div "הקלד שם ני״ע, מנפיק, גוף מוסדי או ענף לחיפוש..." at bounding box center [748, 301] width 589 height 30
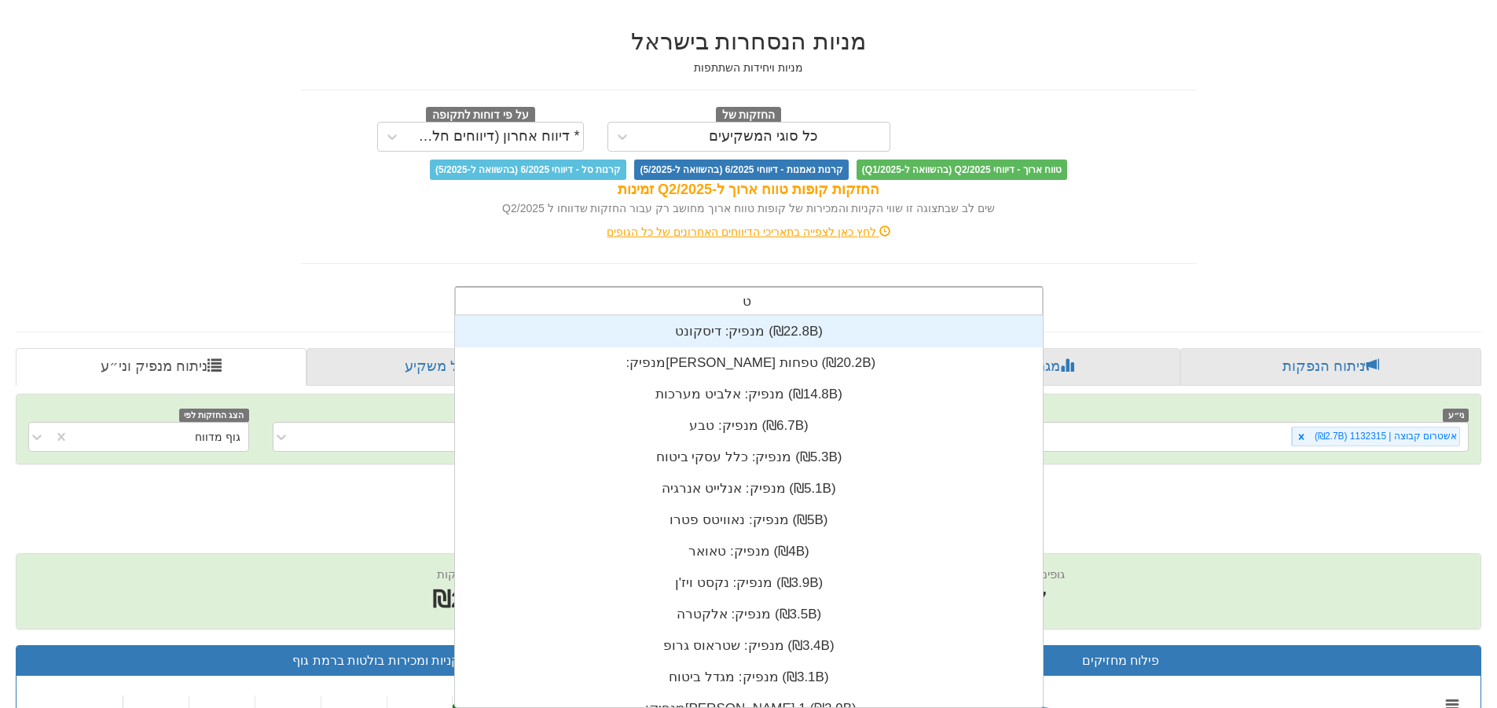
scroll to position [251, 0]
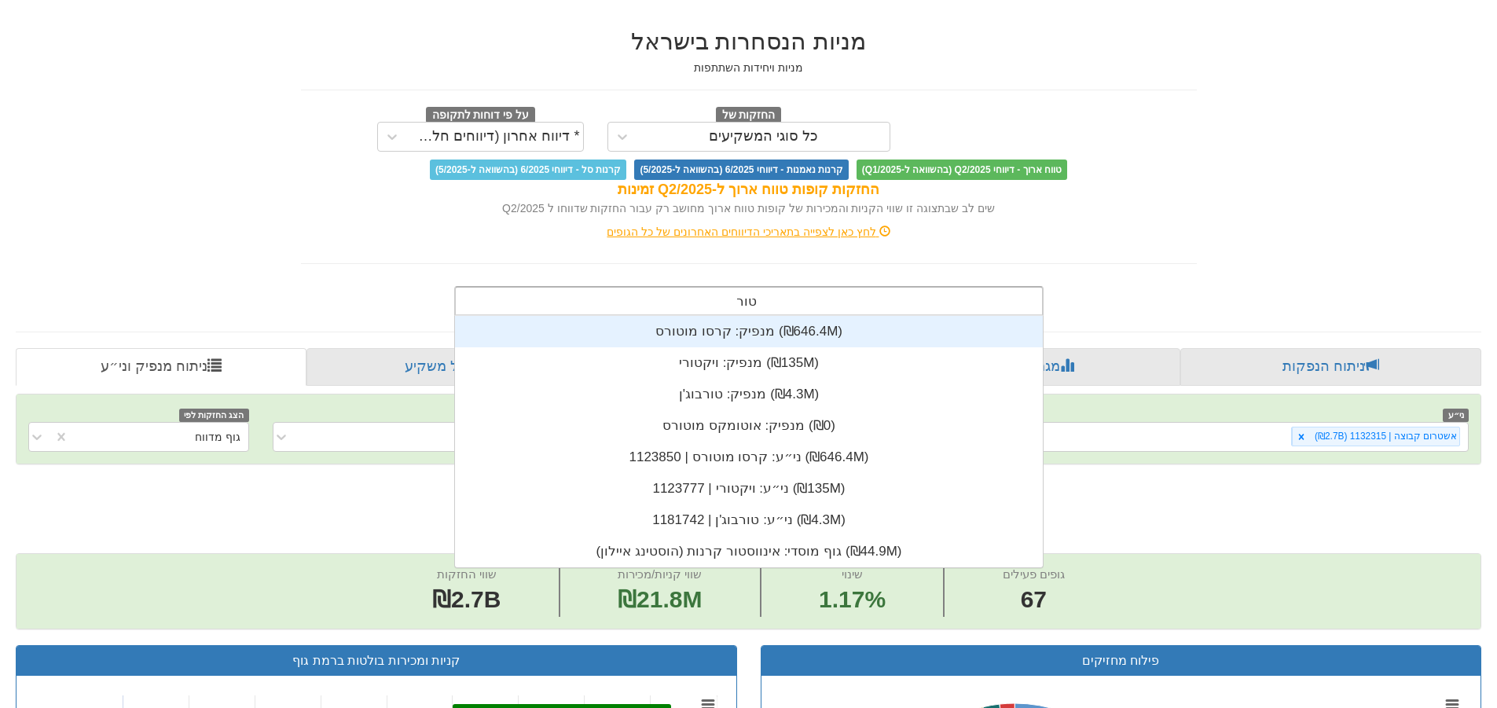
type input "טורב"
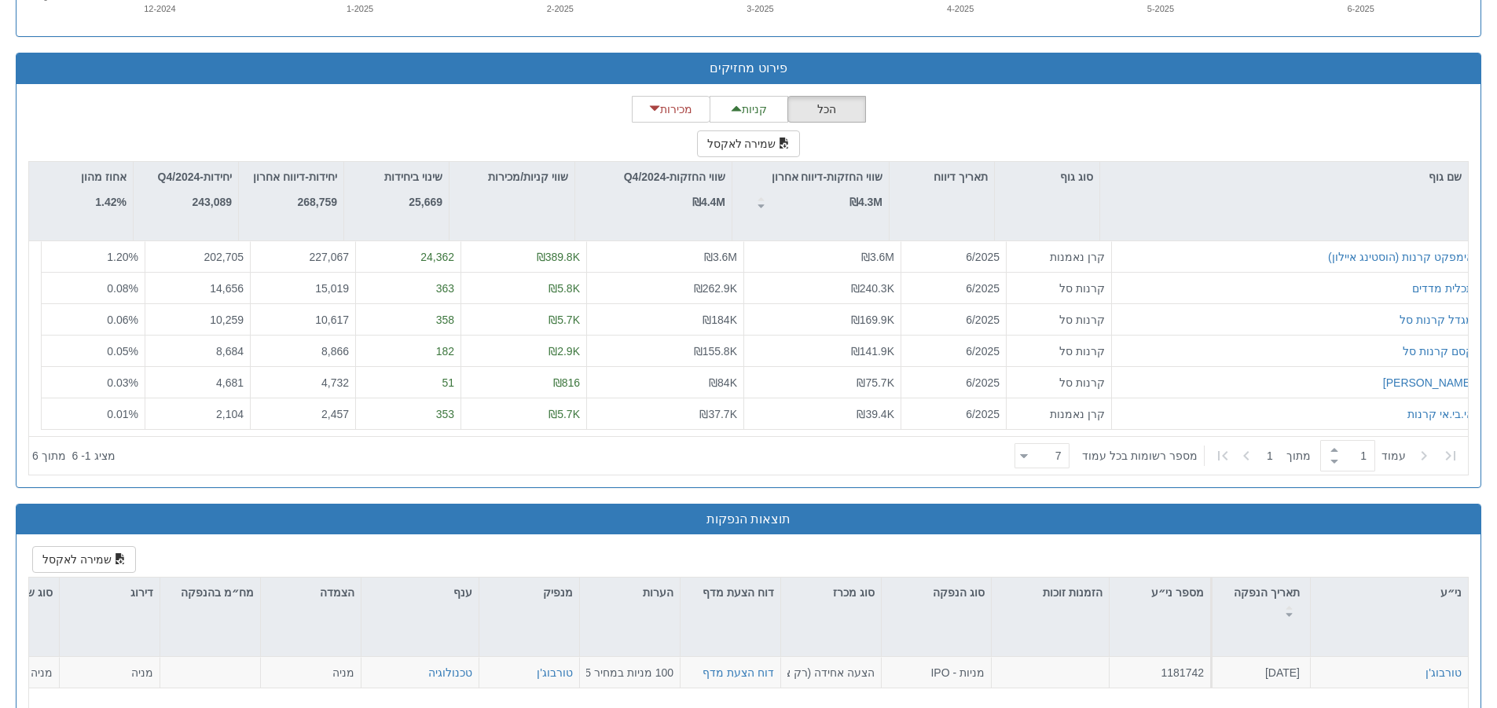
scroll to position [1493, 0]
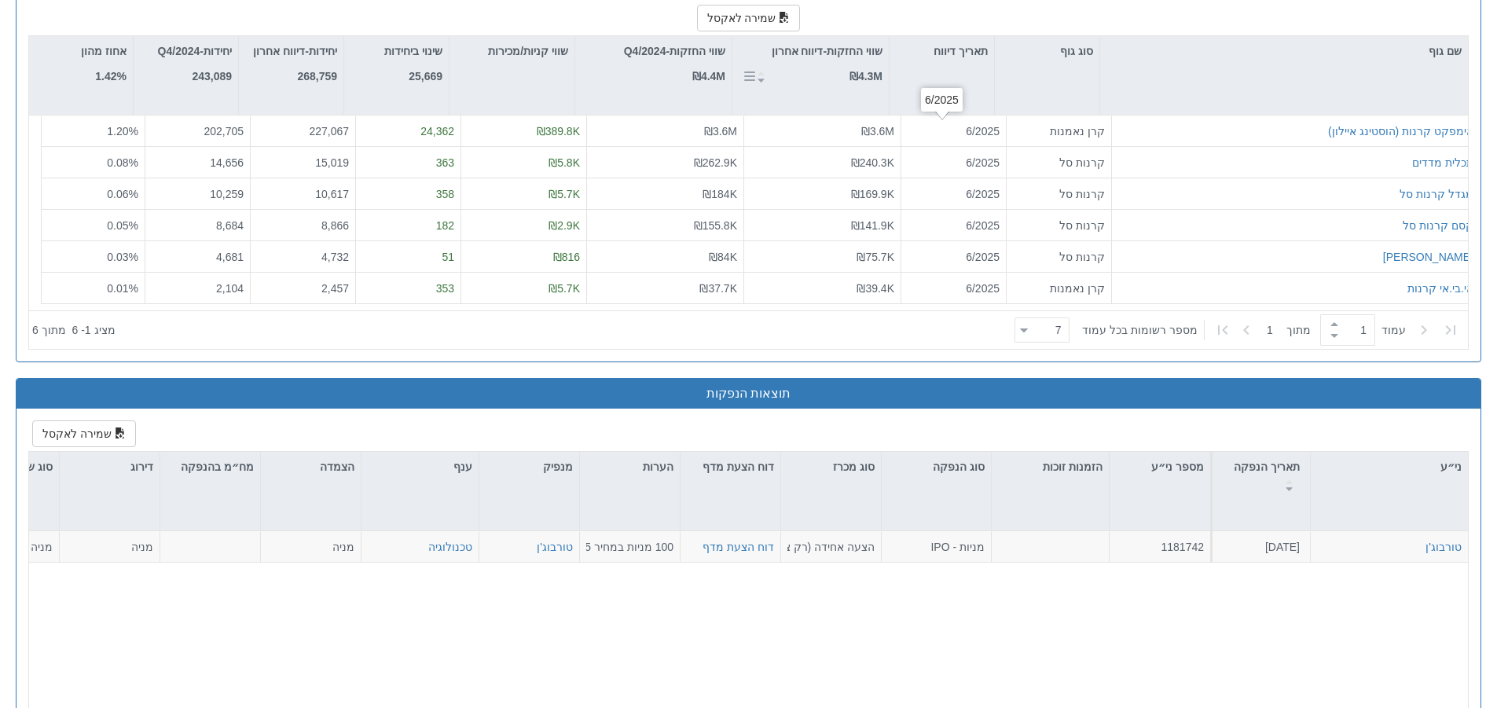
click at [854, 97] on div "שווי החזקות-דיווח אחרון ₪4.3M" at bounding box center [810, 75] width 156 height 79
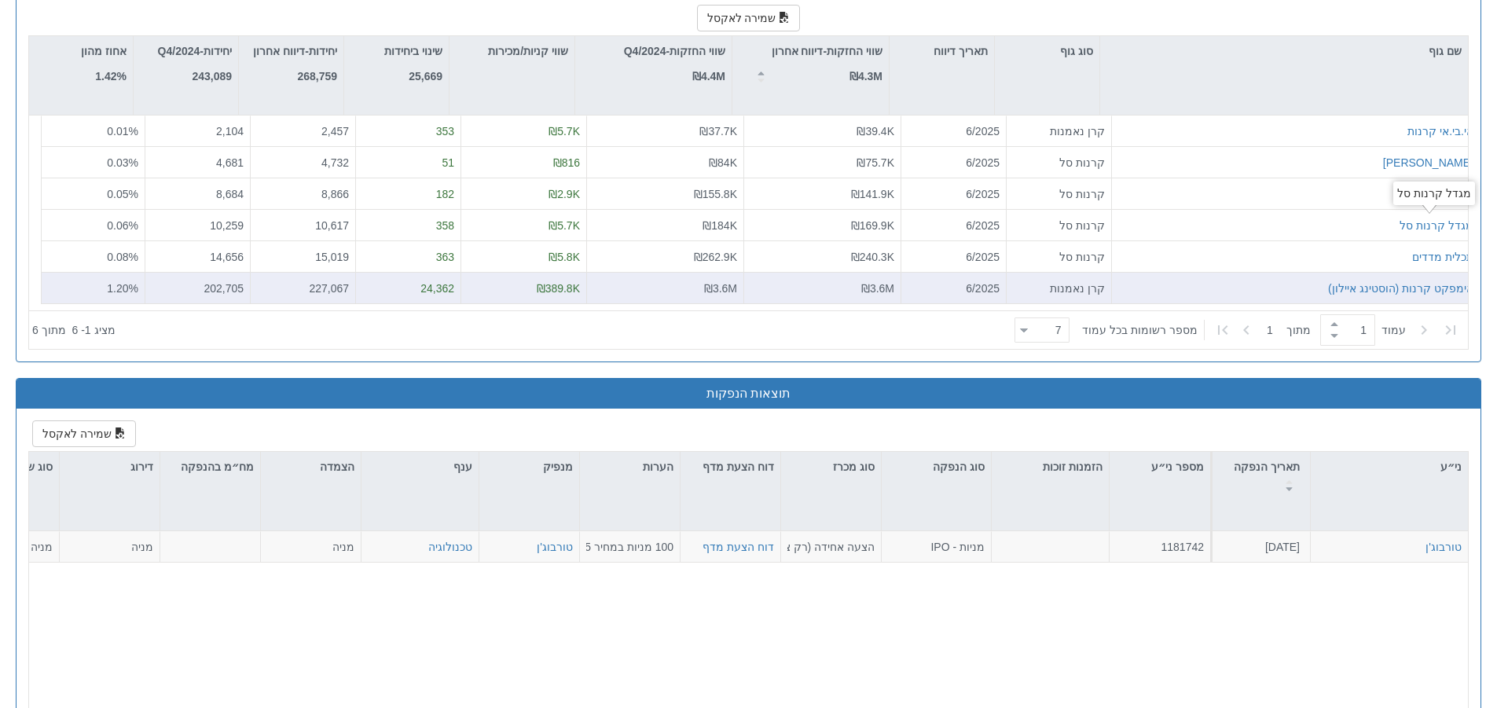
scroll to position [1572, 0]
